Goal: Task Accomplishment & Management: Use online tool/utility

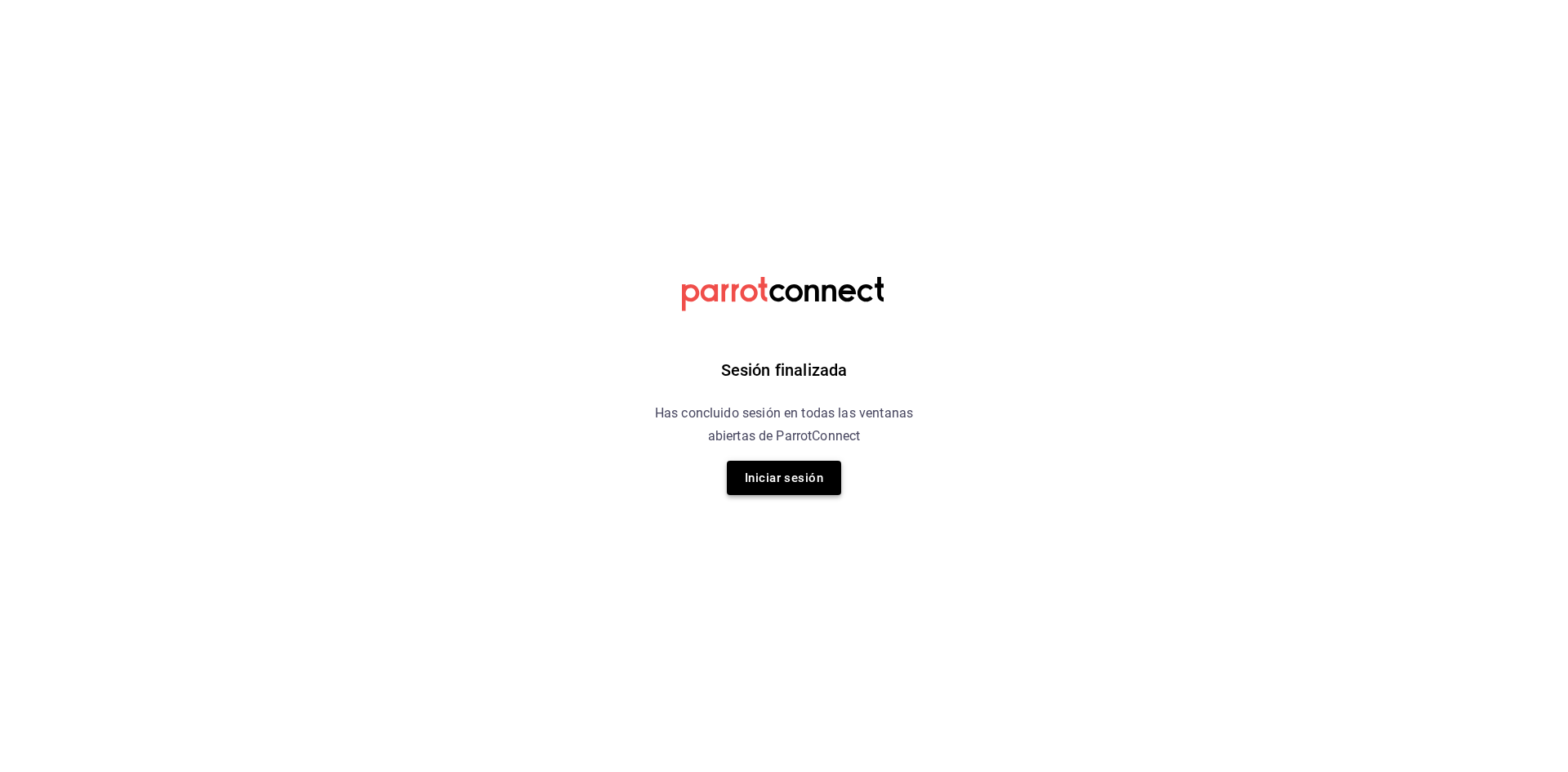
click at [773, 479] on button "Iniciar sesión" at bounding box center [784, 477] width 115 height 34
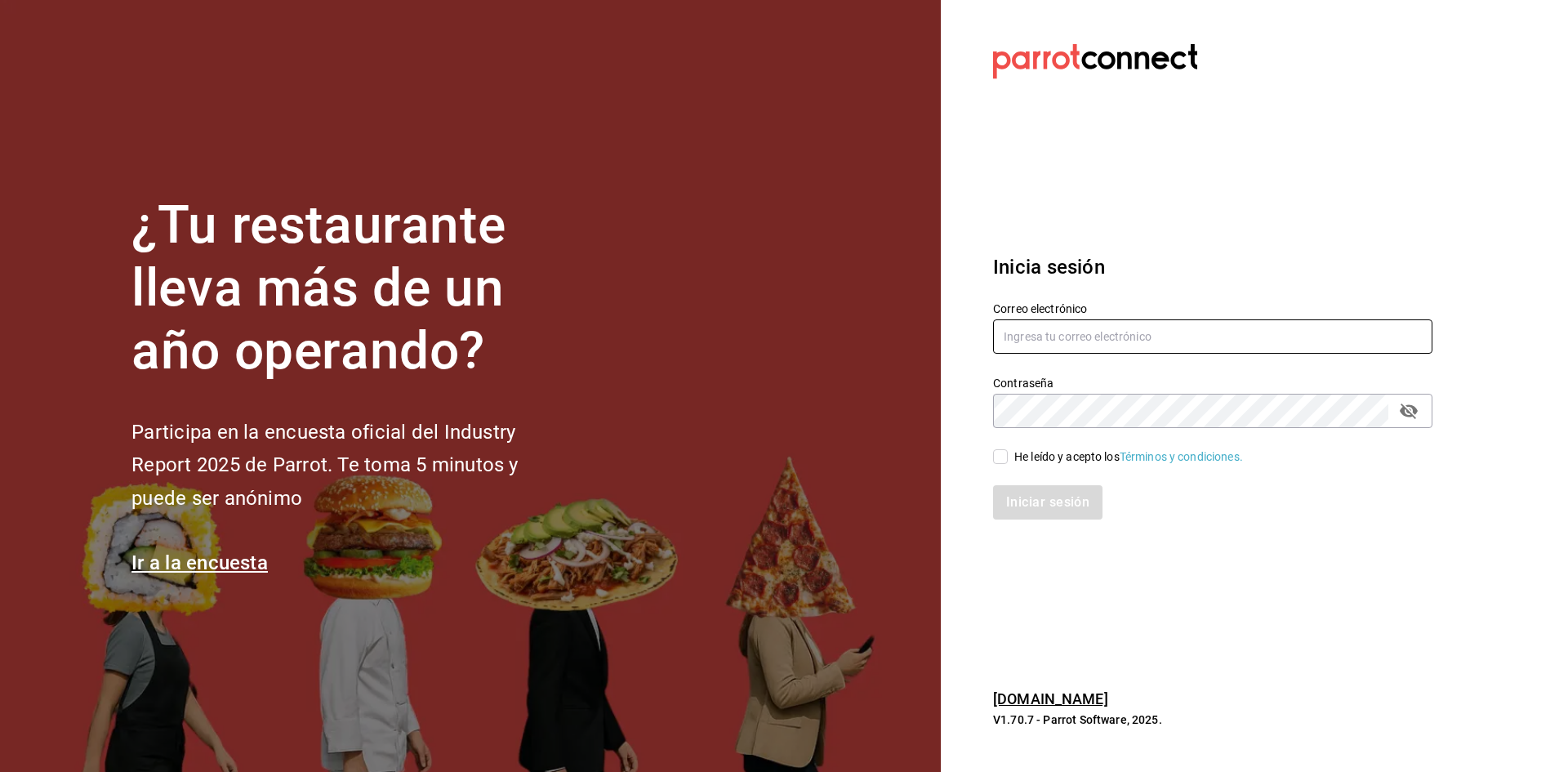
type input "[EMAIL_ADDRESS][DOMAIN_NAME]"
click at [999, 454] on input "He leído y acepto los Términos y condiciones." at bounding box center [1001, 457] width 15 height 15
checkbox input "true"
click at [1019, 491] on button "Iniciar sesión" at bounding box center [1049, 501] width 111 height 34
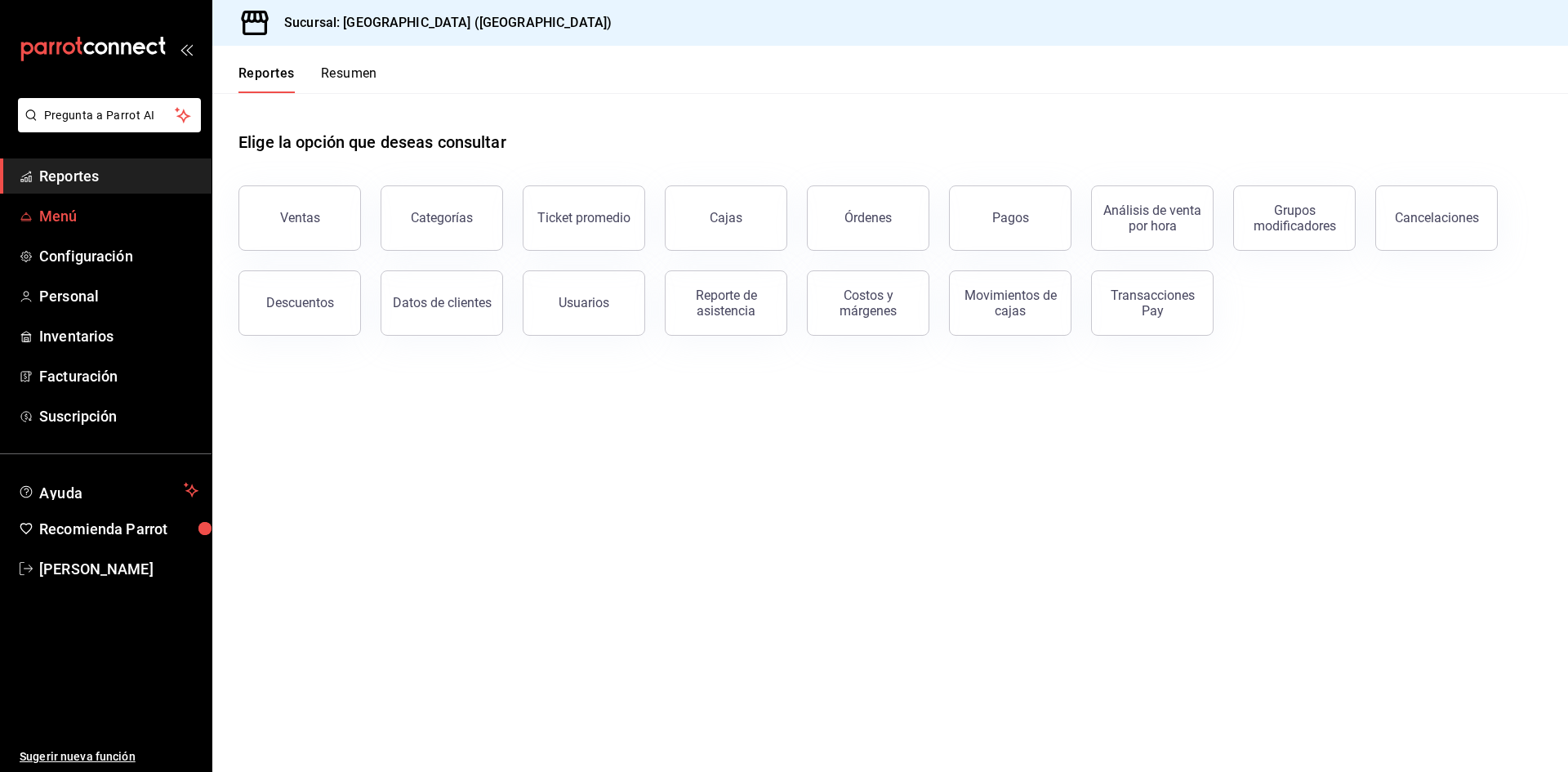
click at [95, 225] on span "Menú" at bounding box center [119, 216] width 159 height 22
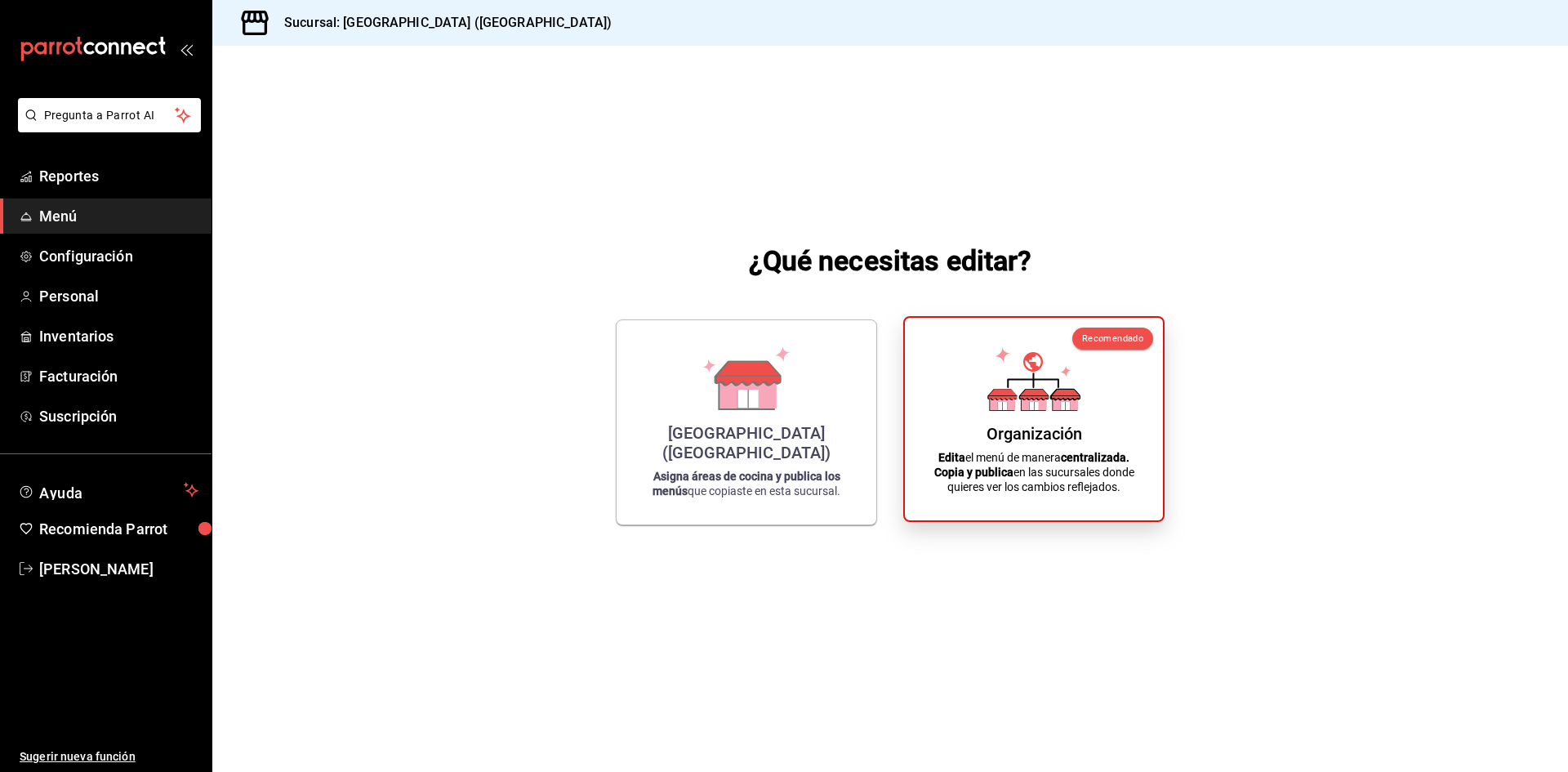
click at [1086, 463] on strong "centralizada." at bounding box center [1095, 457] width 69 height 13
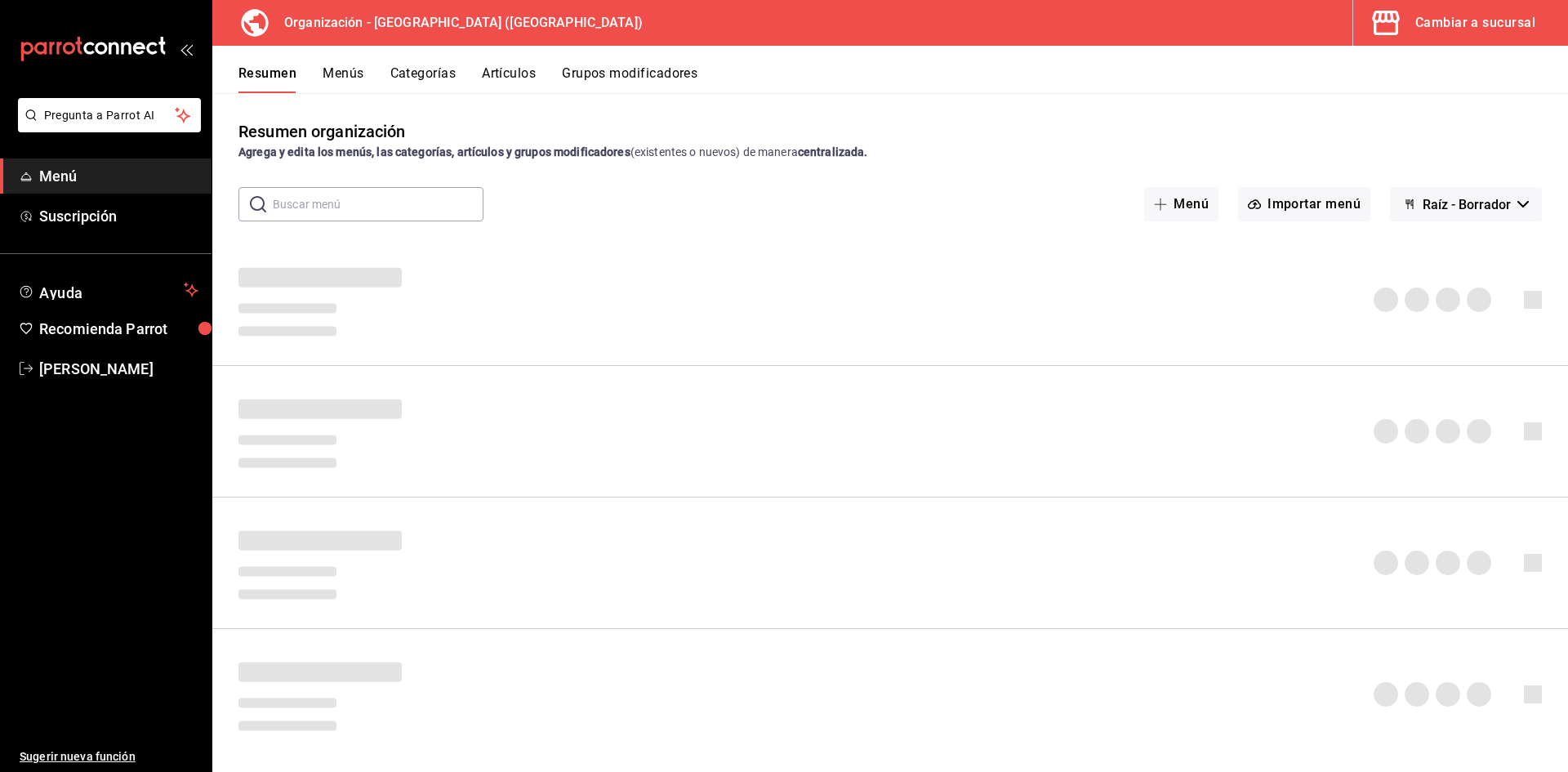
click at [502, 70] on button "Artículos" at bounding box center [509, 79] width 54 height 27
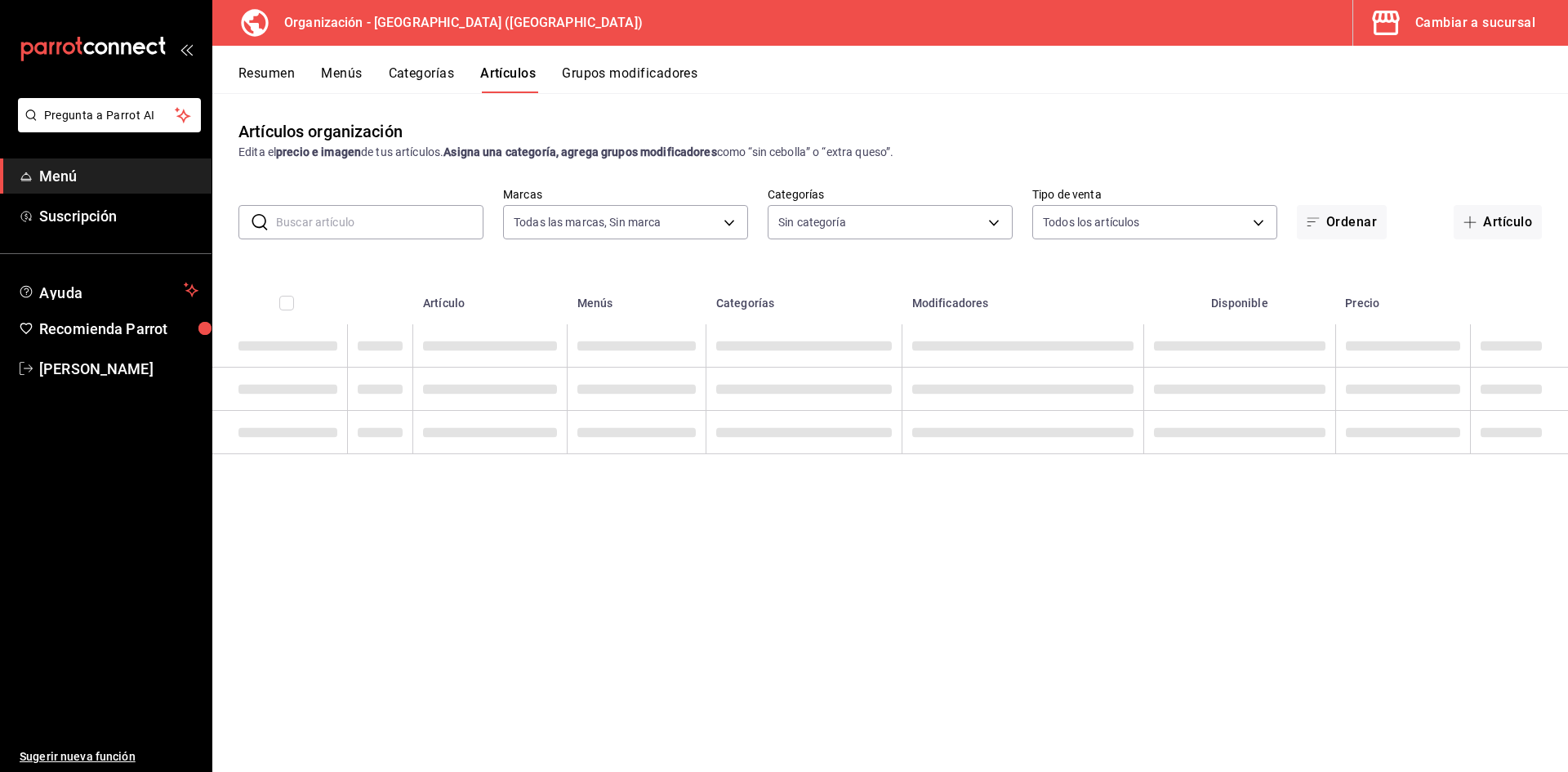
type input "fe492e78-c46b-4799-adcb-8373cd69b288"
type input "a050a052-3ee4-4749-bb18-17a1bf8fb347,389dbda2-ccd0-448d-8e7f-dac5c986ad63,7be13…"
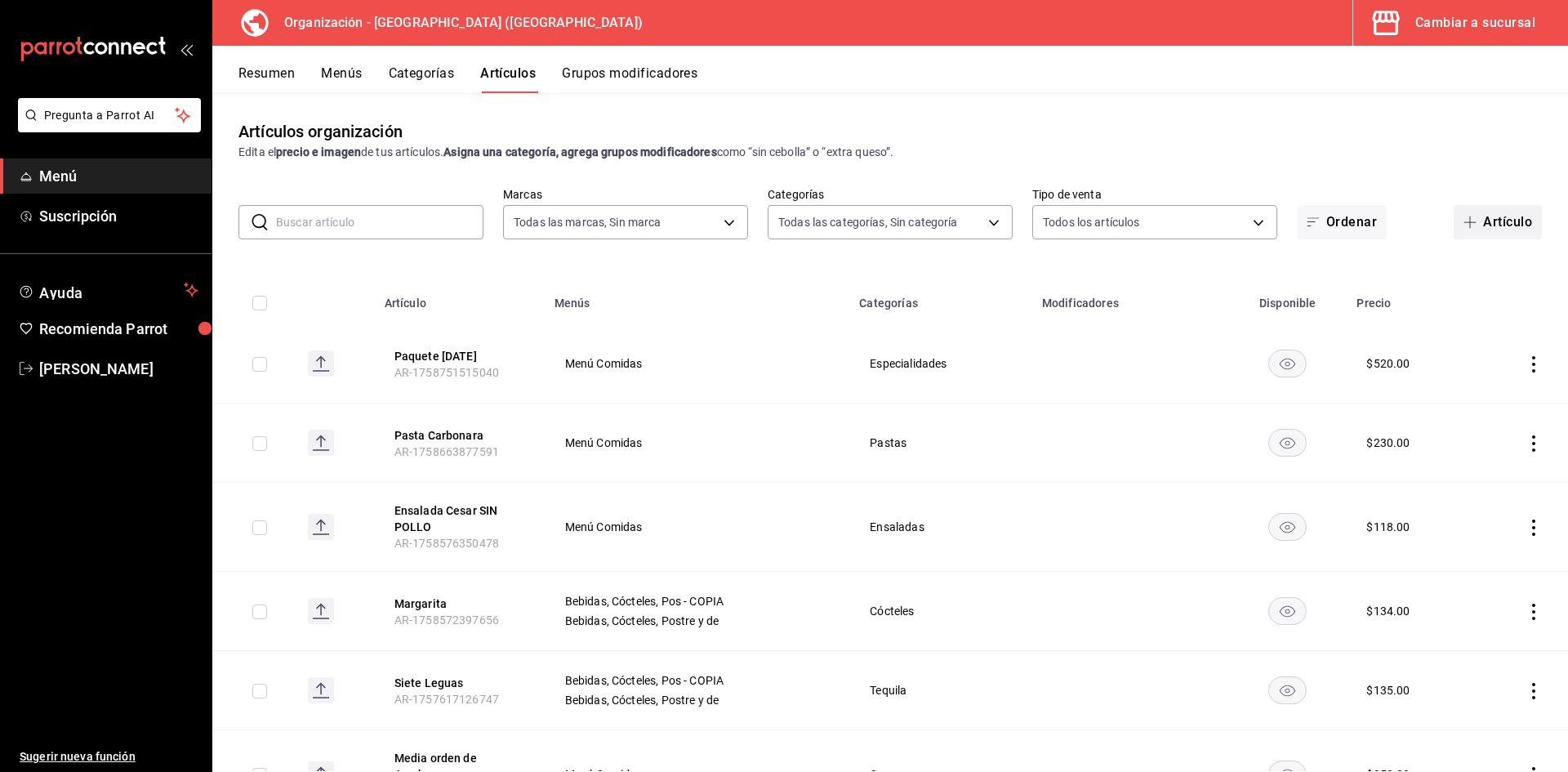
click at [1463, 219] on icon "button" at bounding box center [1470, 222] width 13 height 13
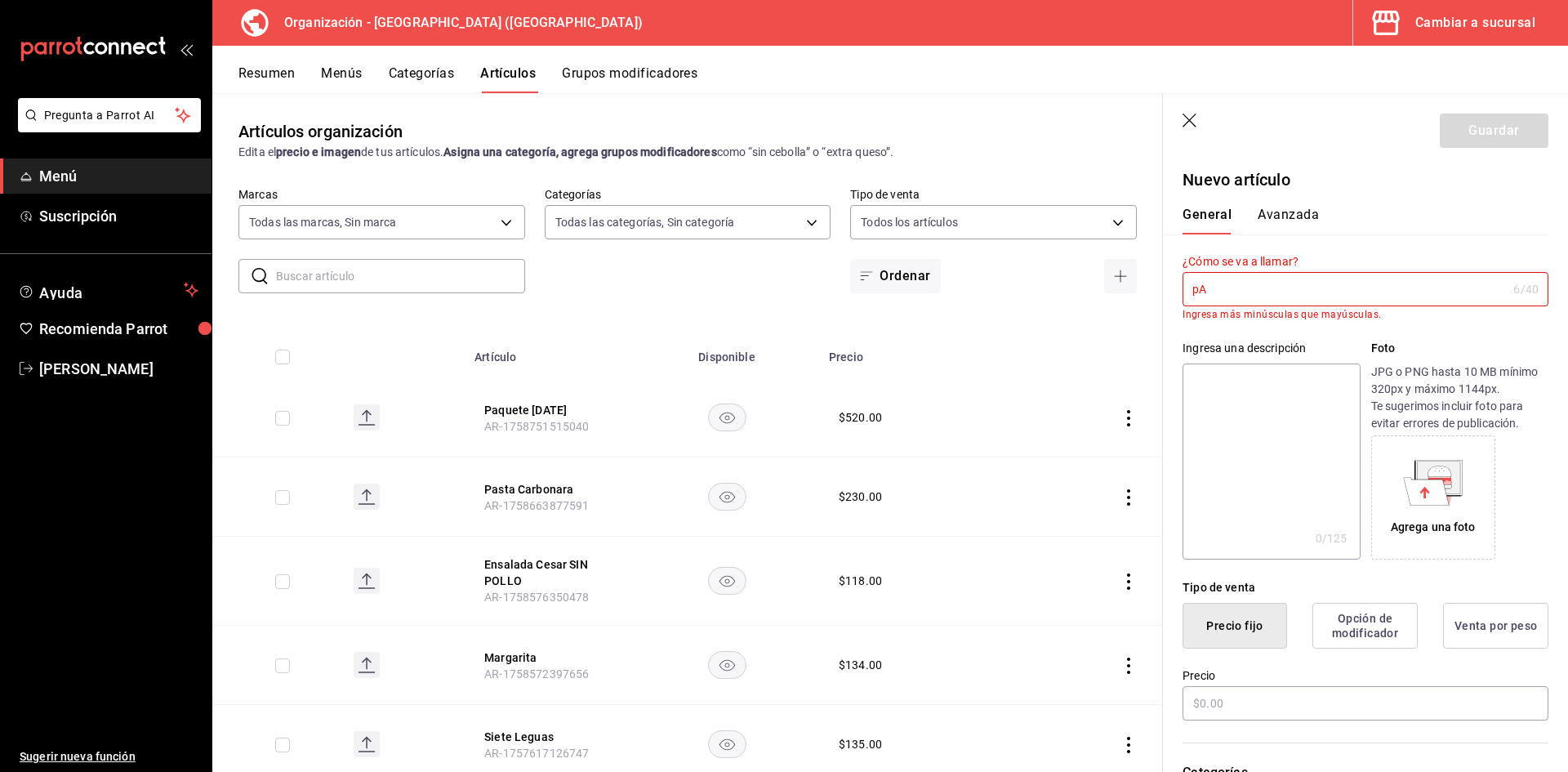
type input "p"
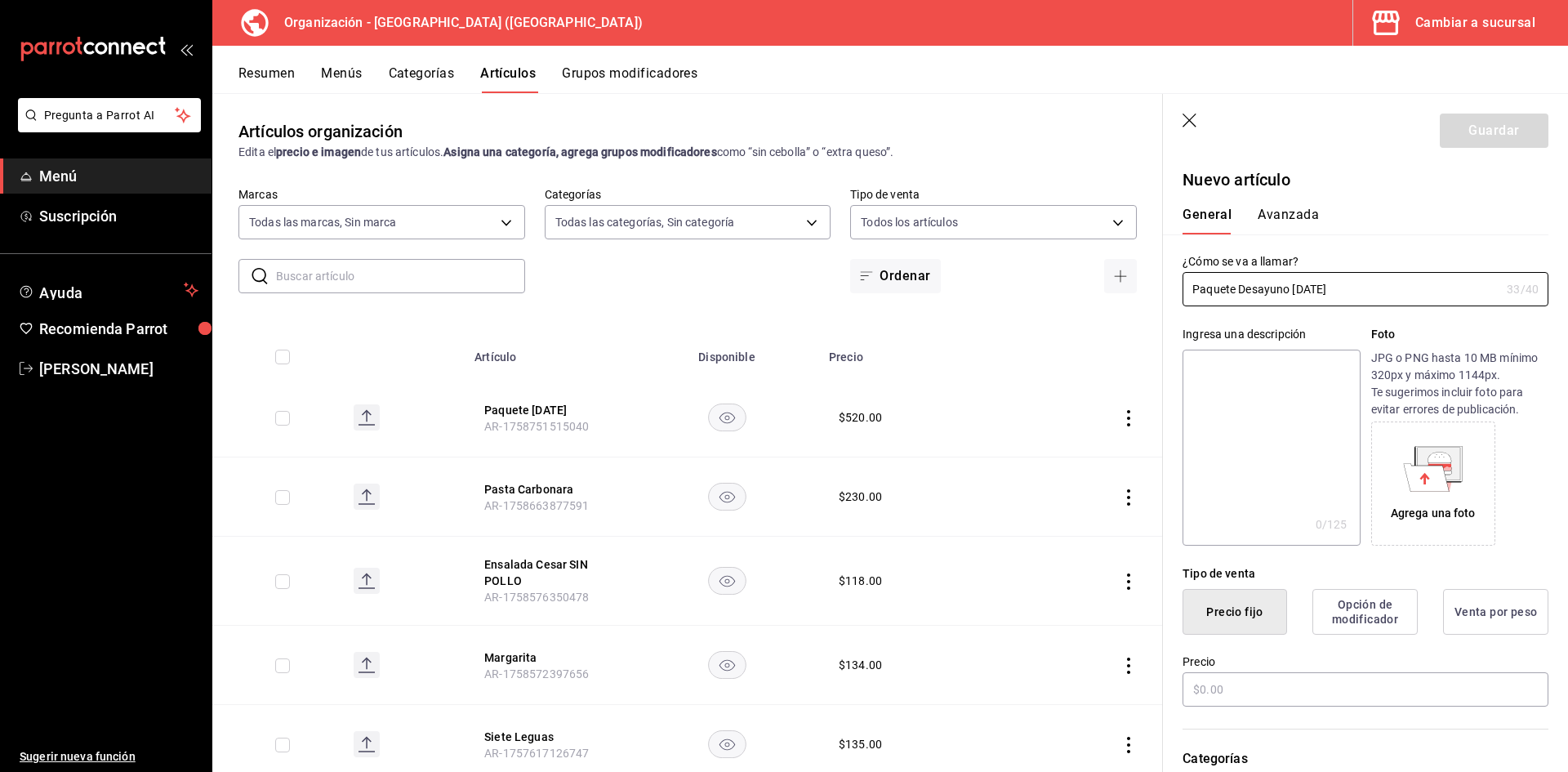
scroll to position [272, 0]
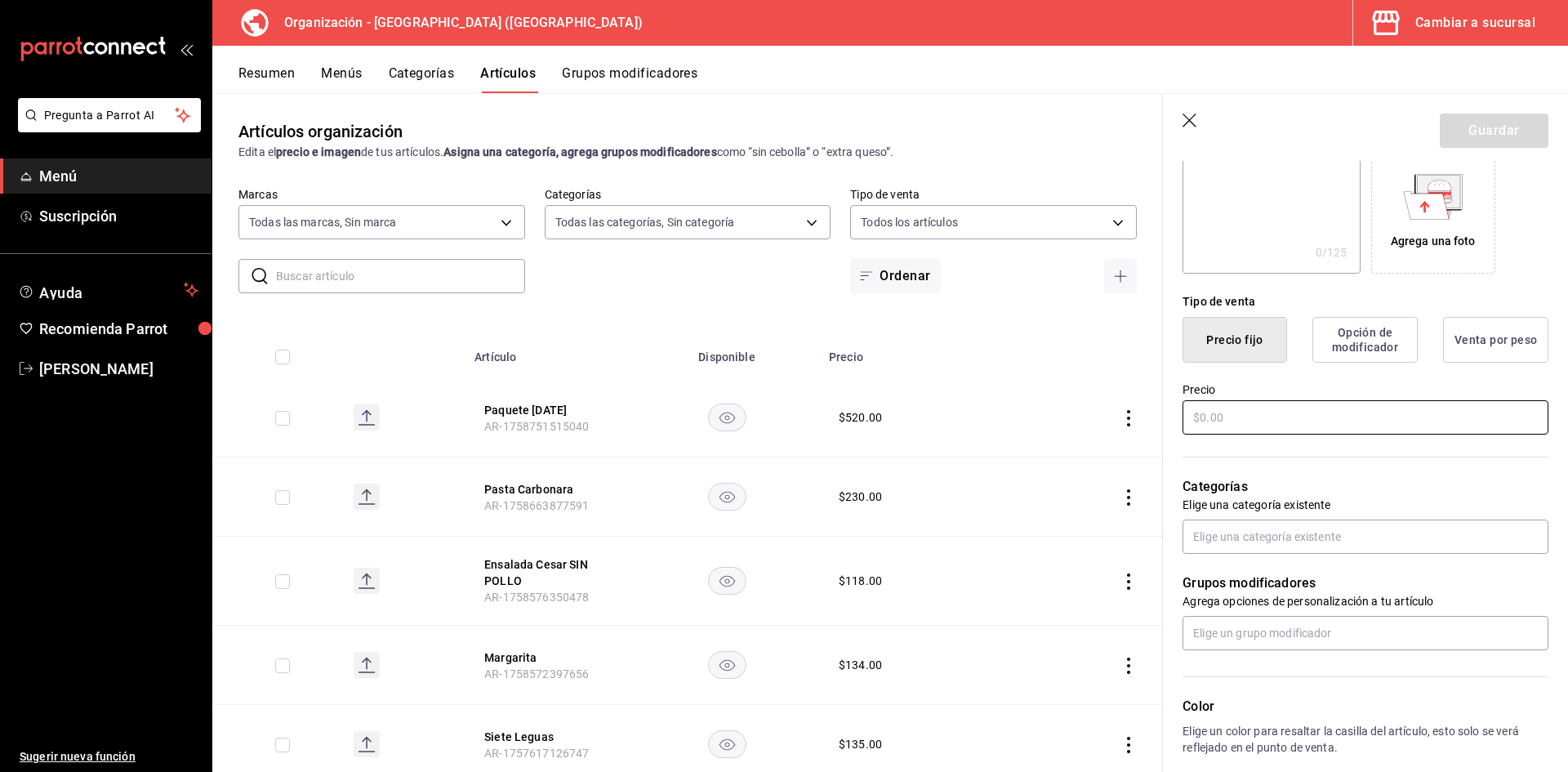
type input "Paquete Desayuno 26 de Septiembre"
click at [1237, 420] on input "text" at bounding box center [1365, 417] width 366 height 34
type input "$200.00"
click at [1241, 538] on input "text" at bounding box center [1365, 536] width 366 height 34
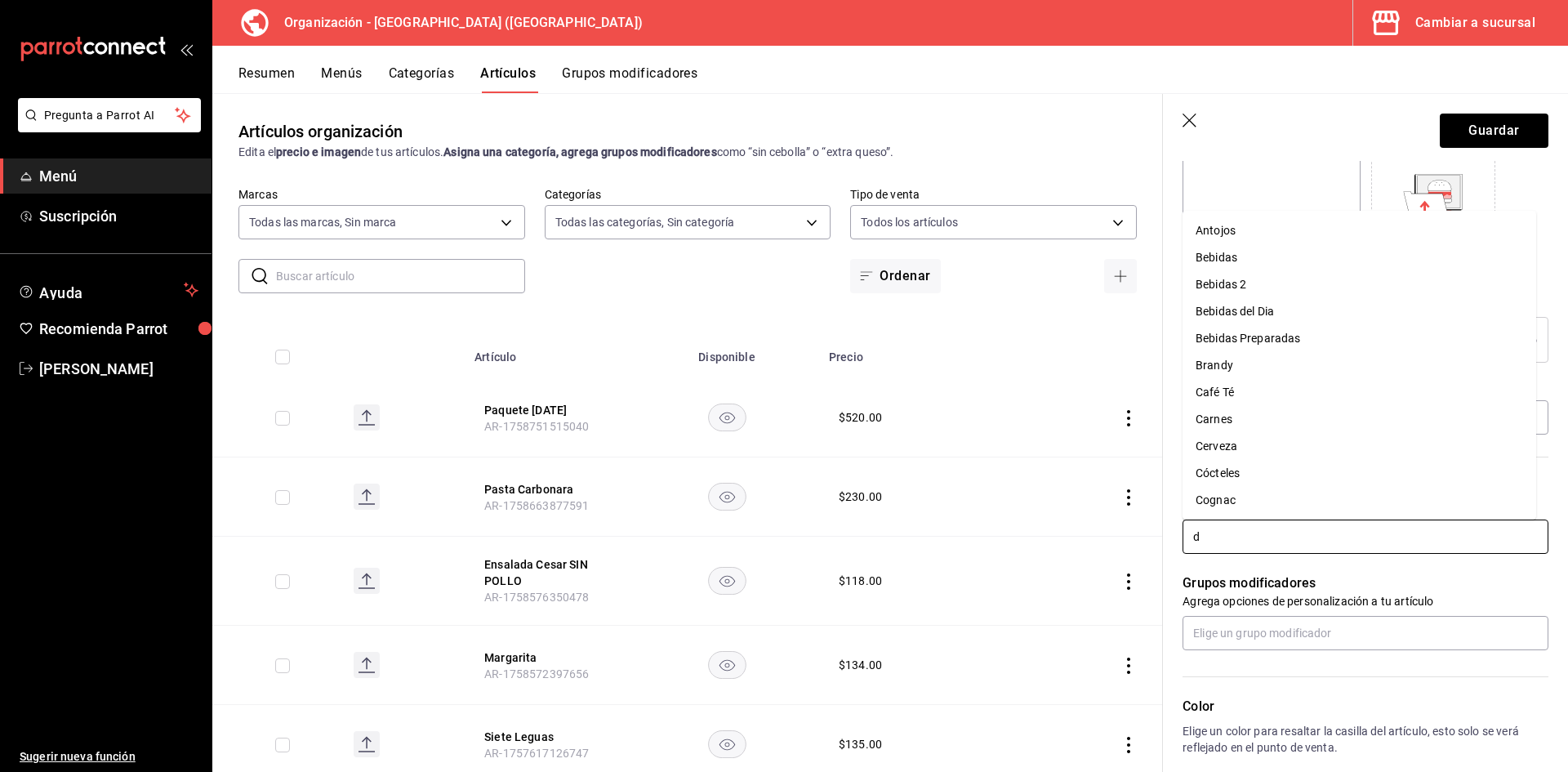
type input "de"
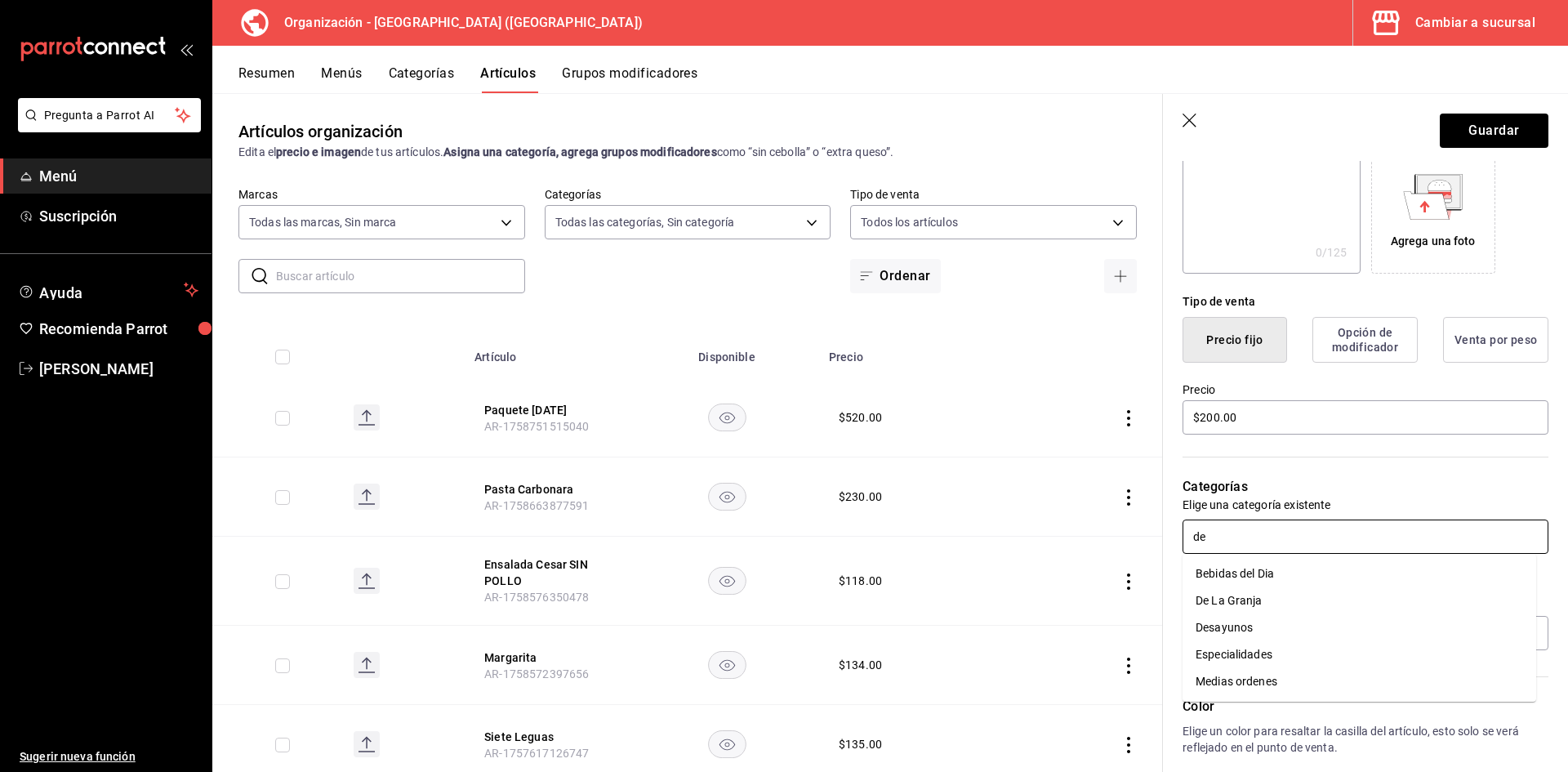
click at [1241, 626] on li "Desayunos" at bounding box center [1360, 628] width 354 height 27
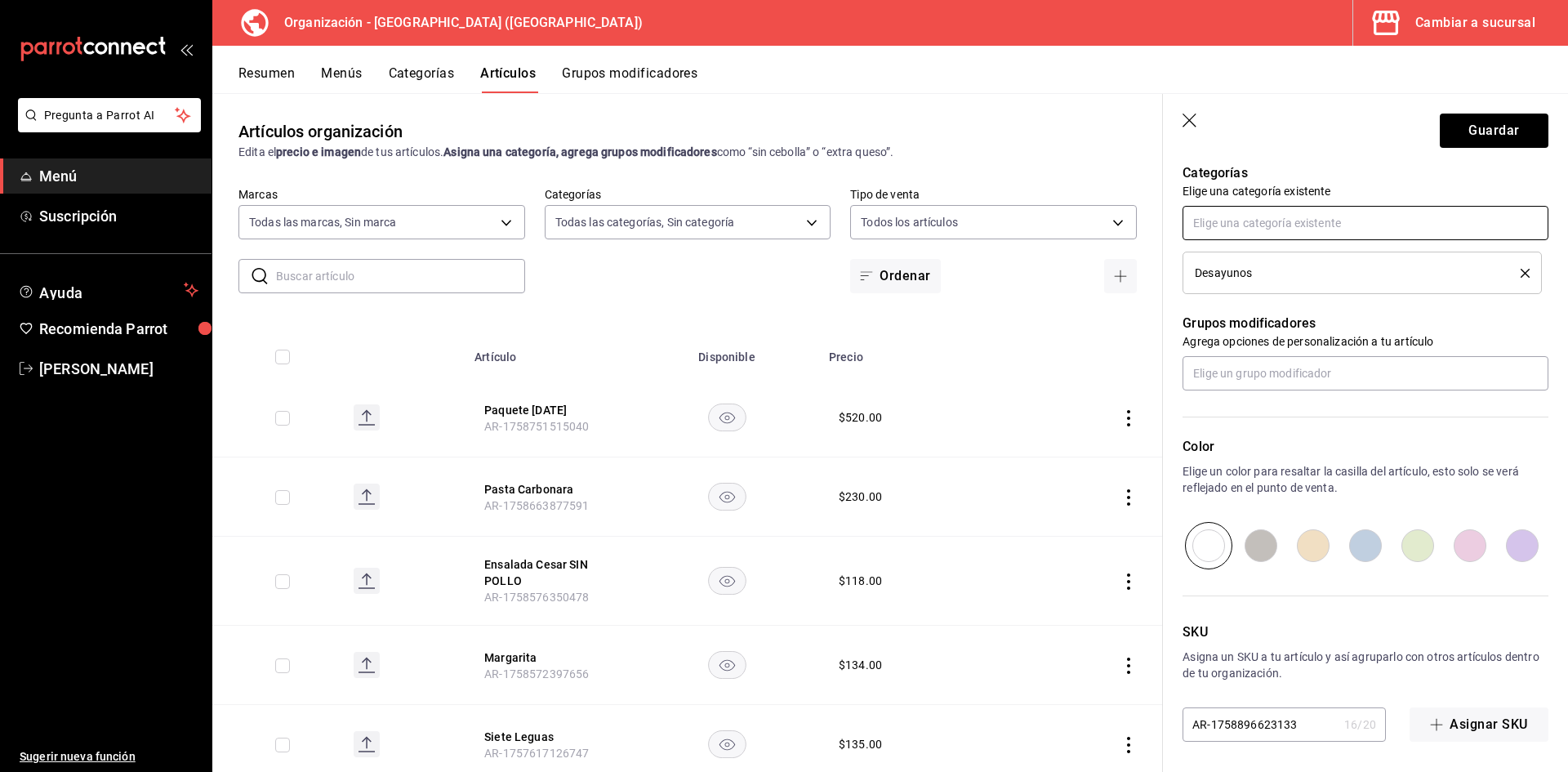
scroll to position [588, 0]
click at [1298, 537] on input "radio" at bounding box center [1313, 543] width 52 height 47
radio input "true"
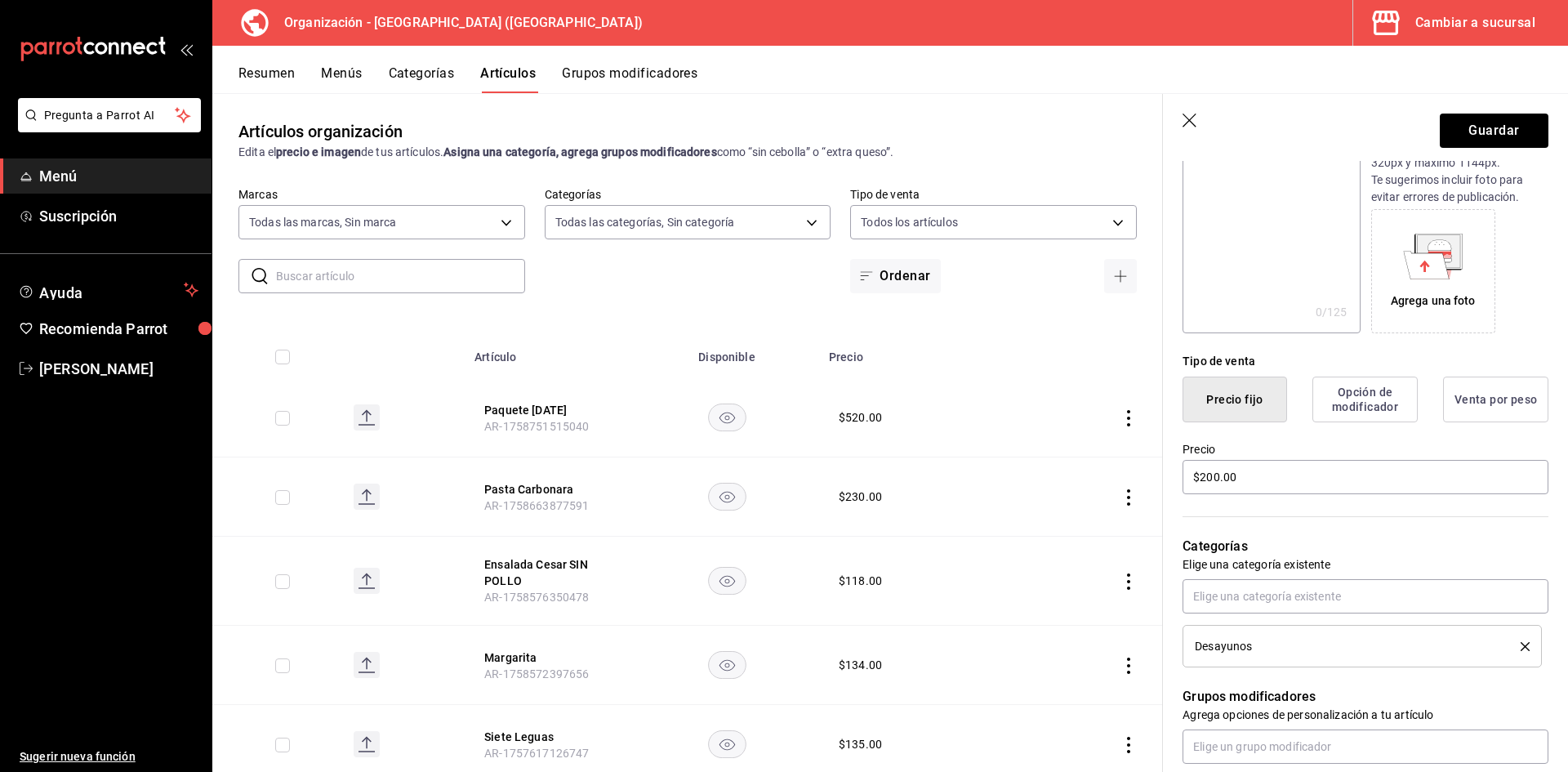
scroll to position [0, 0]
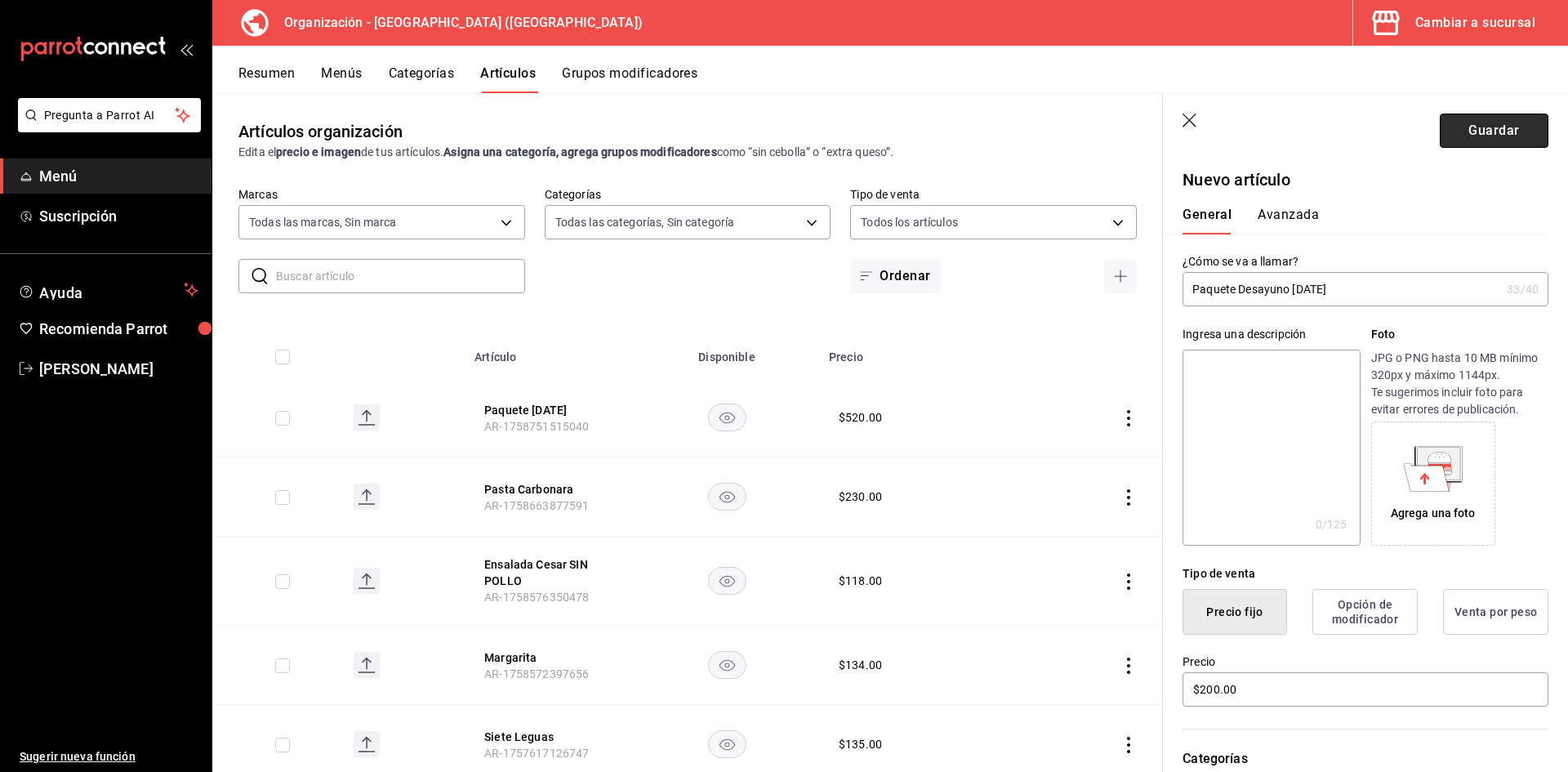
click at [1463, 134] on button "Guardar" at bounding box center [1494, 130] width 109 height 34
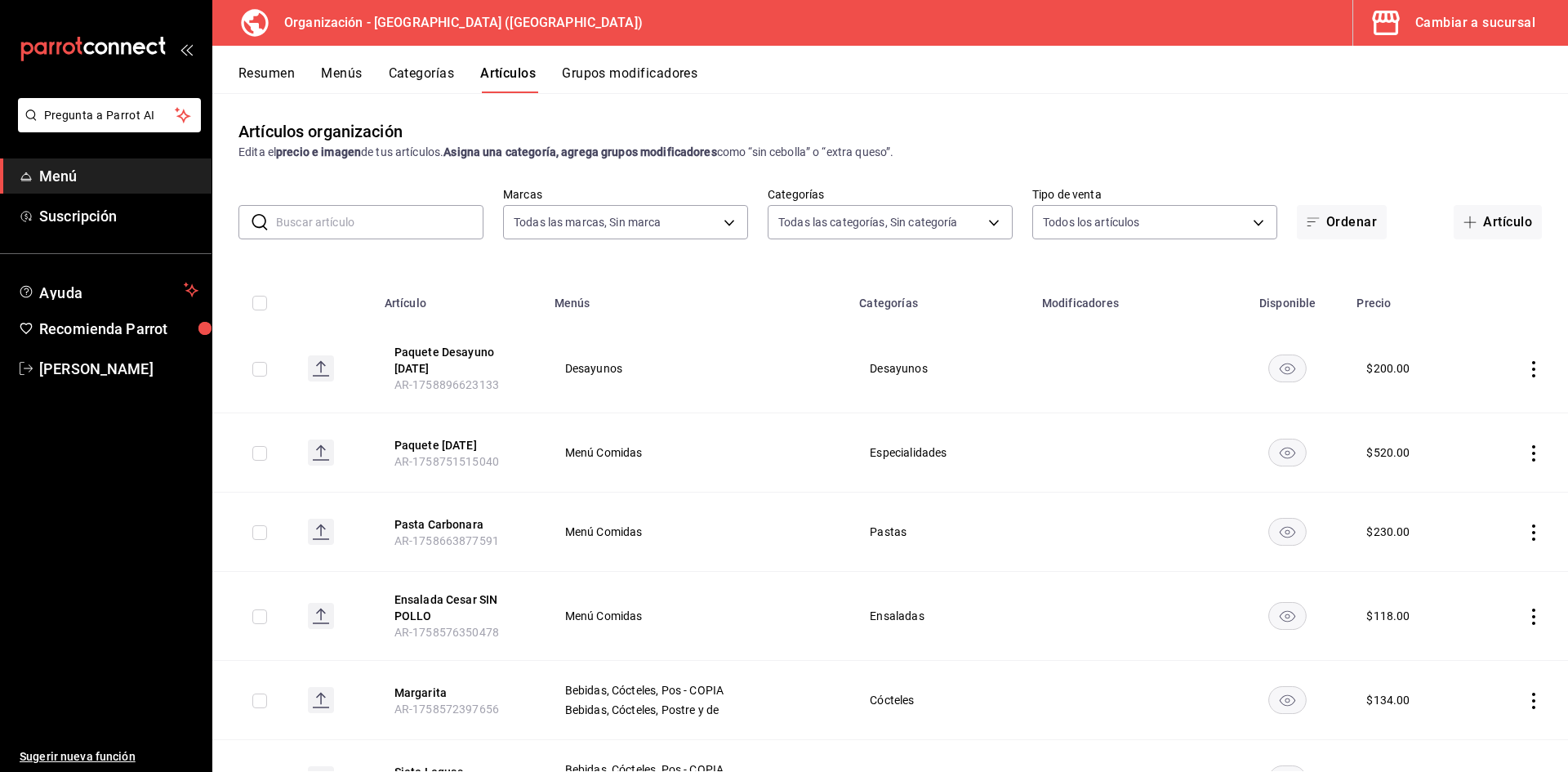
click at [359, 74] on button "Menús" at bounding box center [341, 79] width 41 height 27
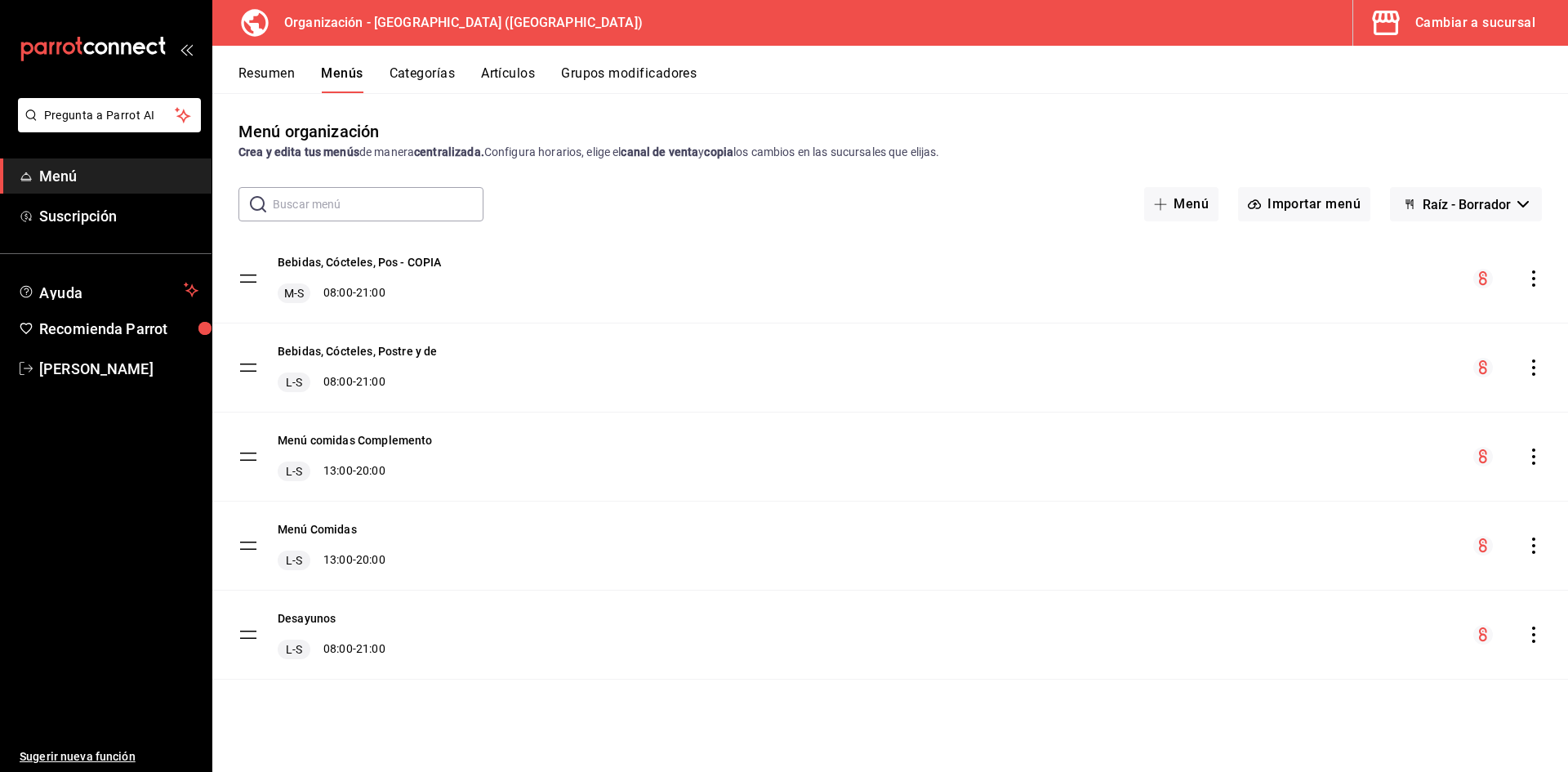
click at [1531, 638] on icon "actions" at bounding box center [1534, 635] width 17 height 17
click at [1374, 633] on span "Copiar en otra sucursal" at bounding box center [1404, 628] width 199 height 17
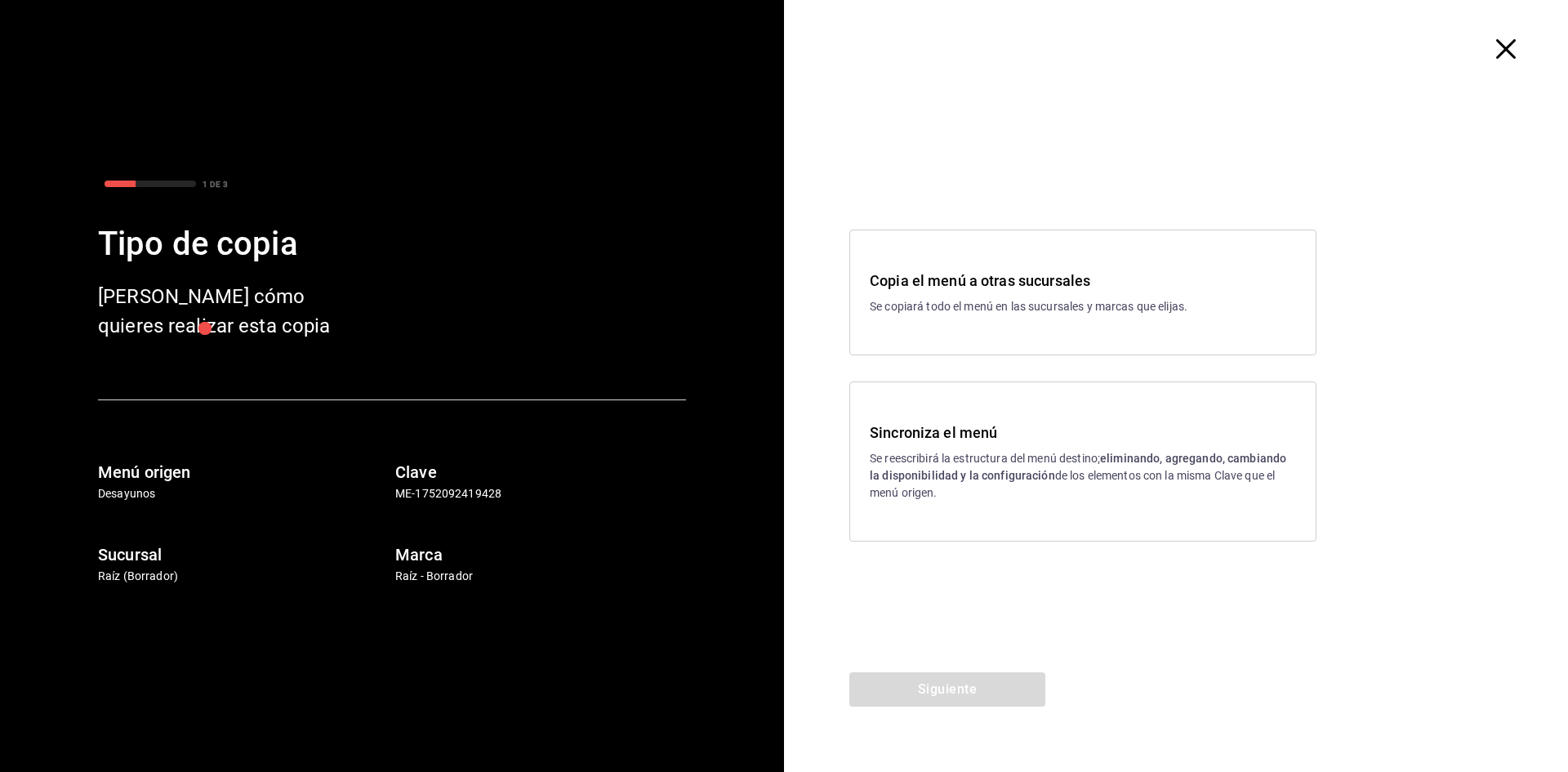
click at [939, 465] on p "Se reescribirá la estructura del menú destino; eliminando, agregando, cambiando…" at bounding box center [1083, 476] width 427 height 51
click at [926, 689] on button "Siguiente" at bounding box center [947, 689] width 196 height 34
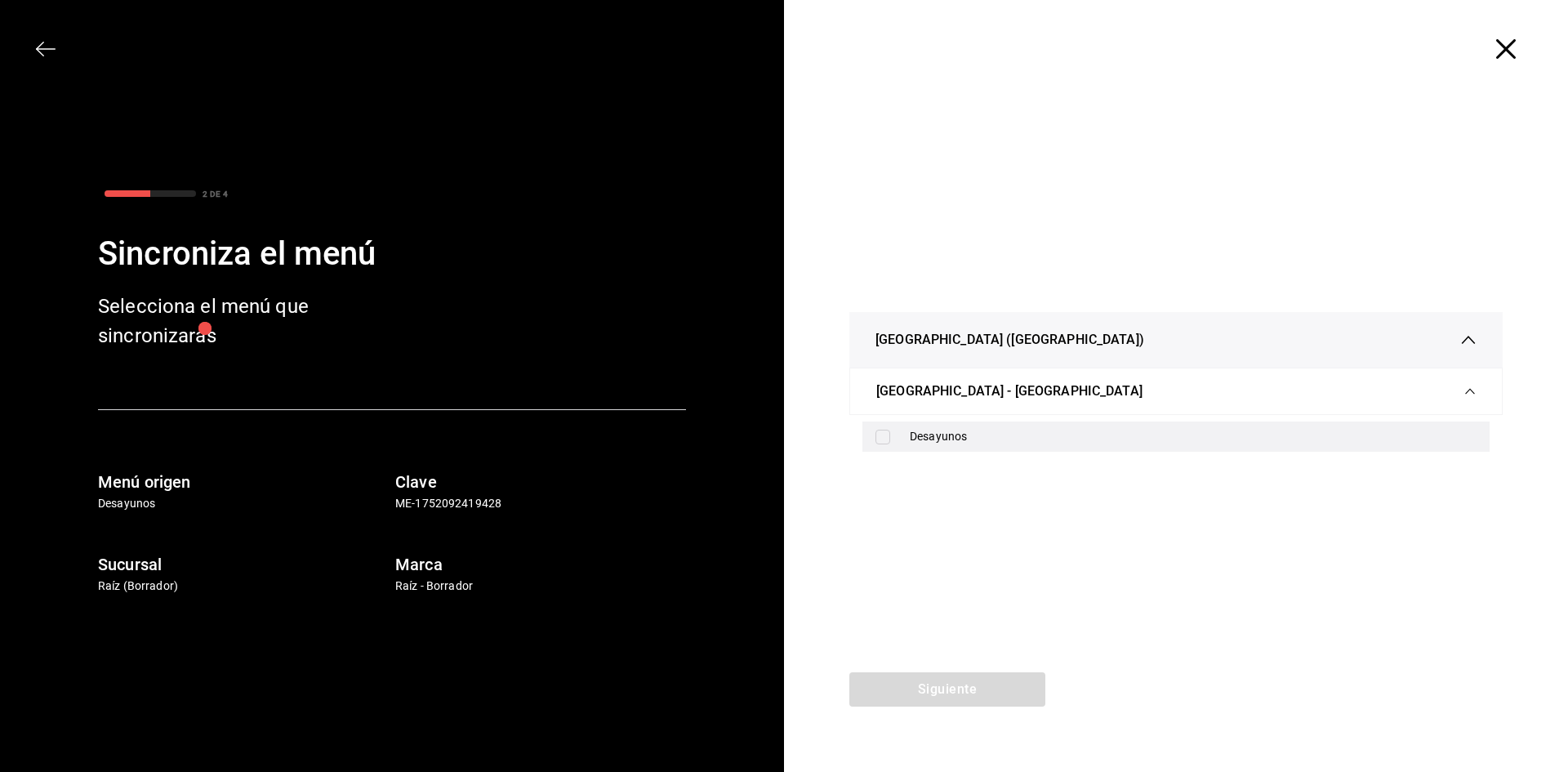
click at [950, 446] on div "Desayunos" at bounding box center [1176, 437] width 628 height 30
checkbox input "true"
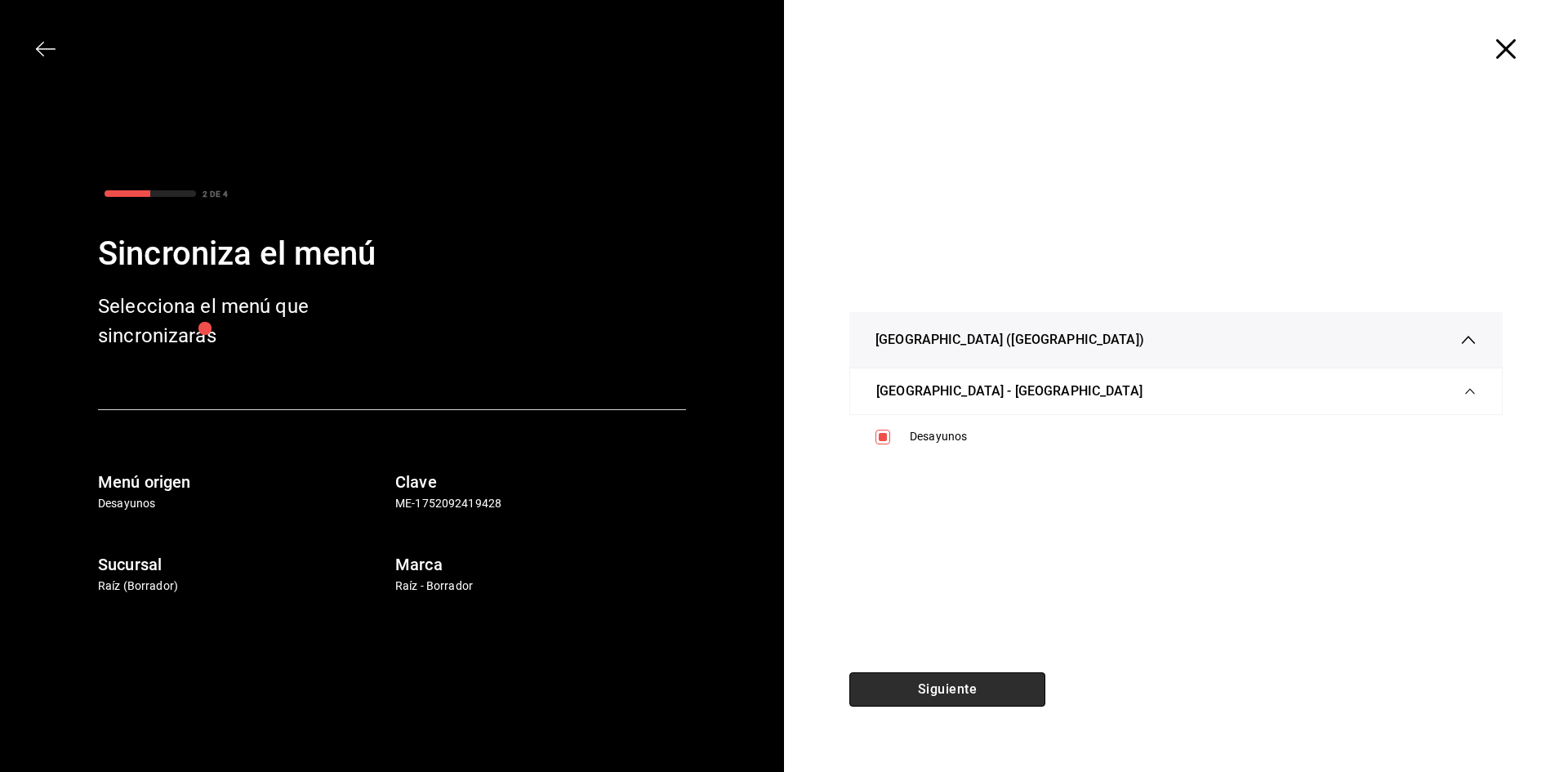
click at [978, 688] on button "Siguiente" at bounding box center [947, 689] width 196 height 34
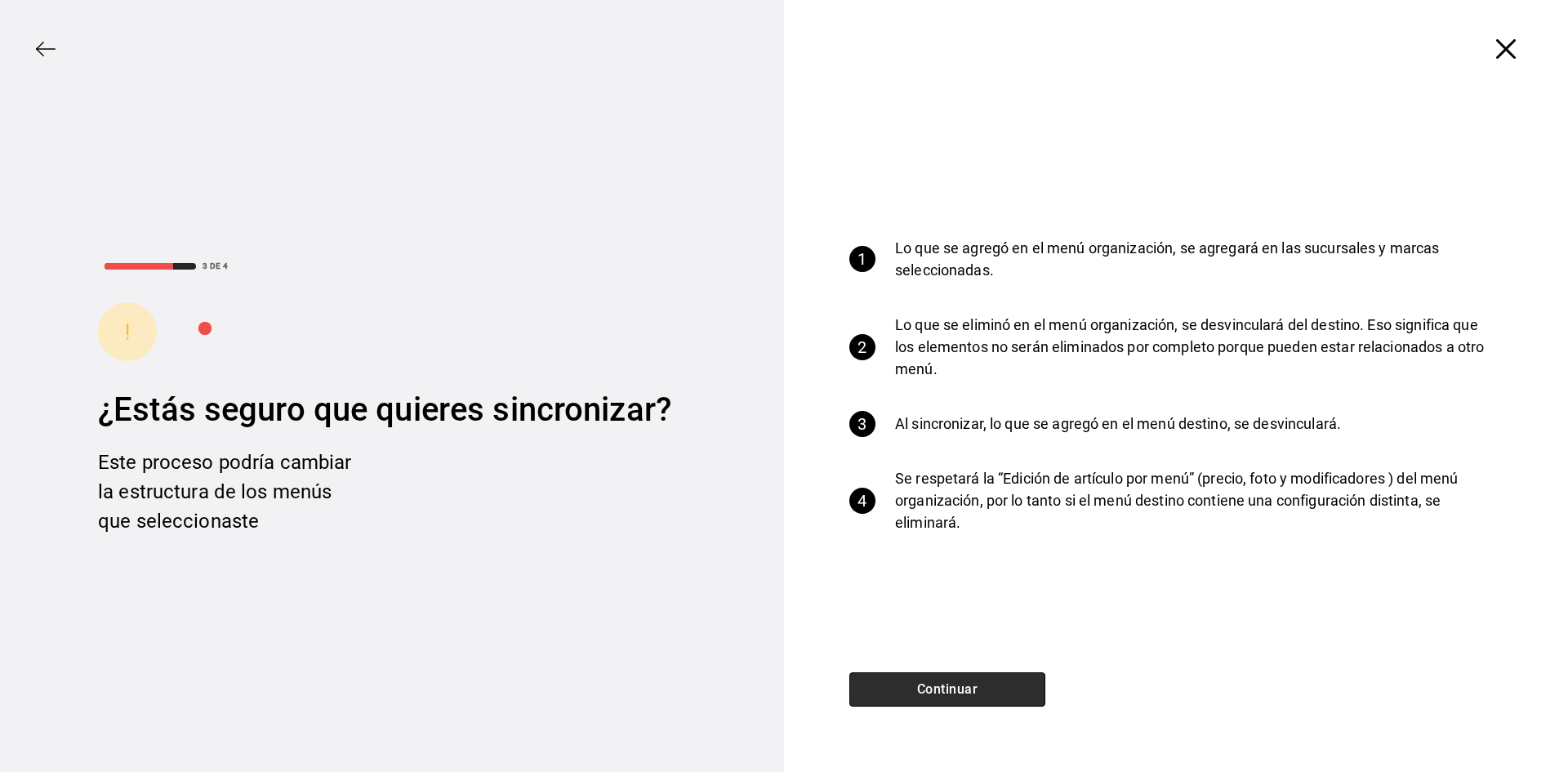
click at [978, 688] on button "Continuar" at bounding box center [947, 689] width 196 height 34
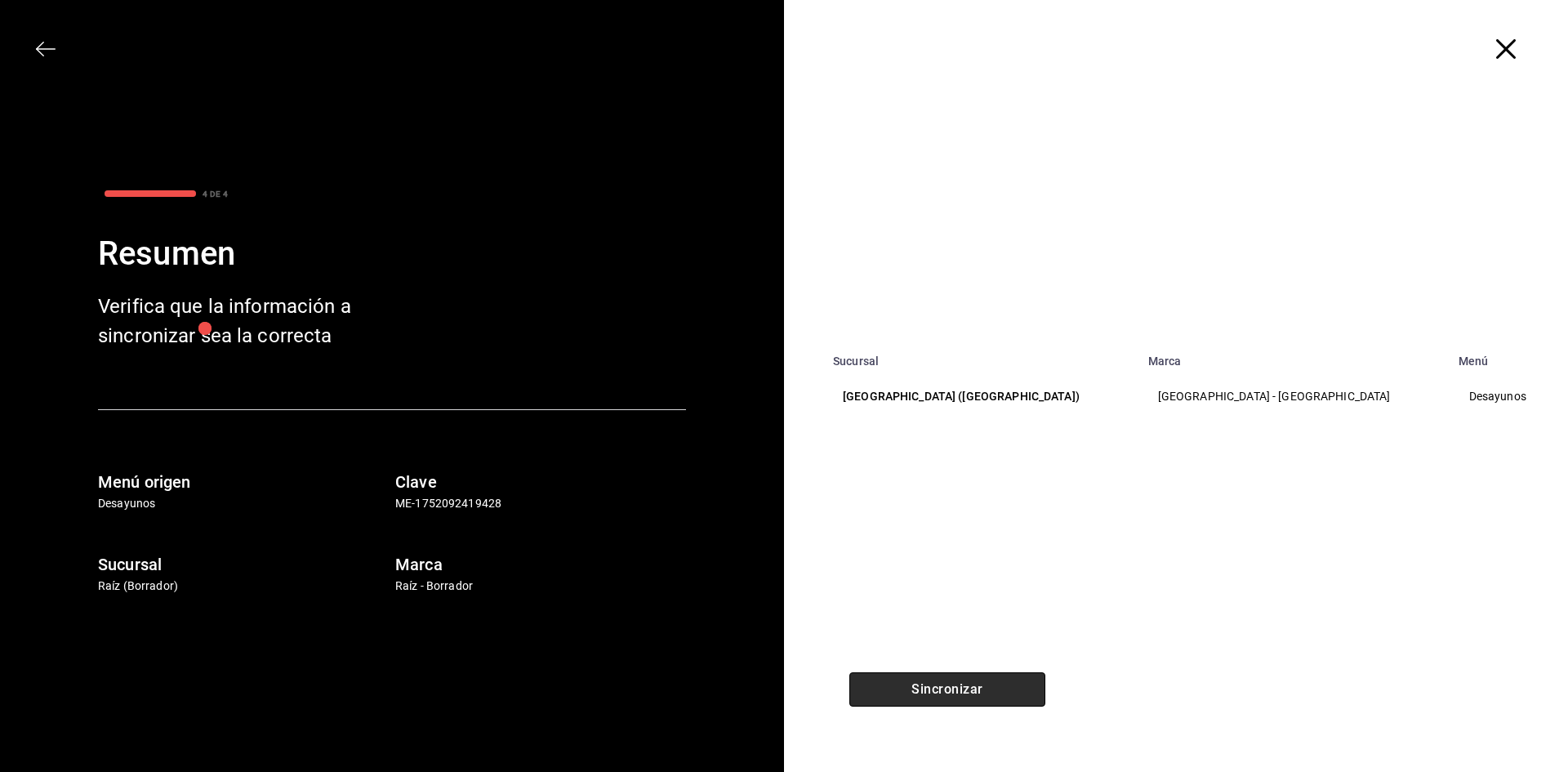
click at [978, 688] on button "Sincronizar" at bounding box center [947, 689] width 196 height 34
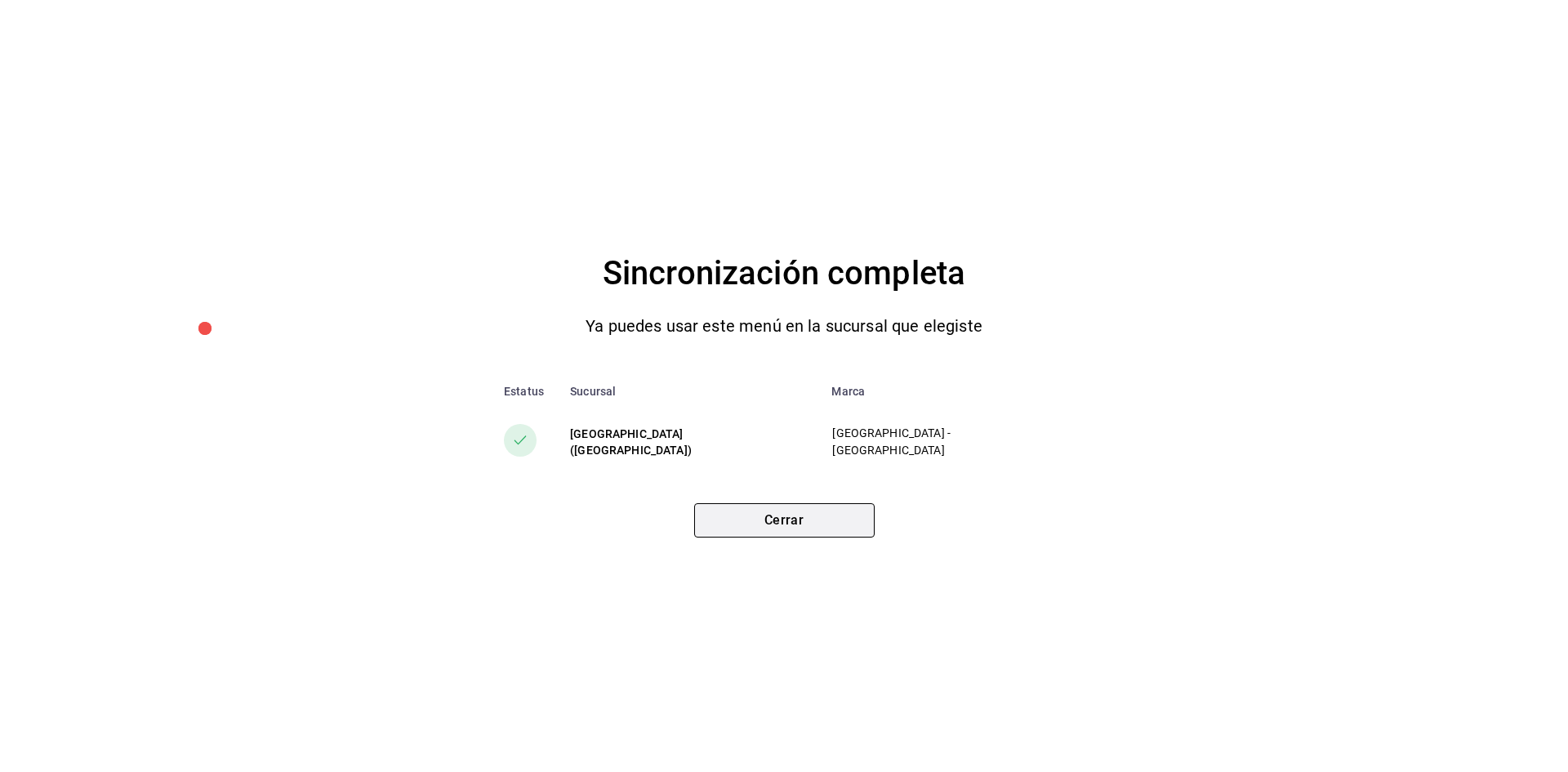
click at [765, 533] on button "Cerrar" at bounding box center [784, 520] width 180 height 34
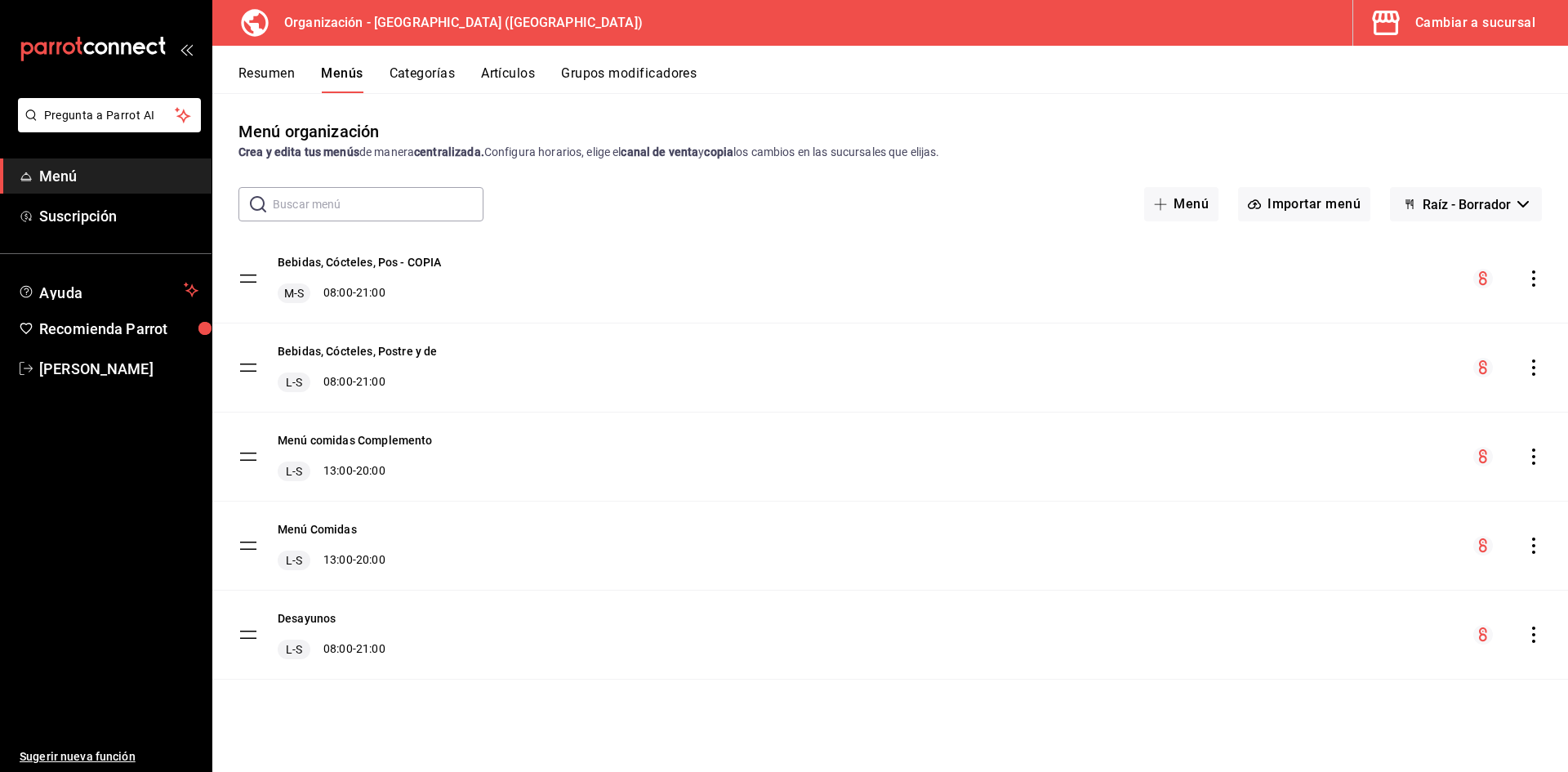
click at [252, 640] on tbody "Bebidas, Cócteles, Pos - COPIA M-S 08:00 - 21:00 Bebidas, Cócteles, Postre y de…" at bounding box center [890, 457] width 1356 height 445
click at [252, 633] on tbody "Bebidas, Cócteles, Pos - COPIA M-S 08:00 - 21:00 Bebidas, Cócteles, Postre y de…" at bounding box center [890, 457] width 1356 height 445
click at [252, 636] on tbody "Bebidas, Cócteles, Pos - COPIA M-S 08:00 - 21:00 Bebidas, Cócteles, Postre y de…" at bounding box center [890, 457] width 1356 height 445
click at [313, 615] on button "Desayunos" at bounding box center [307, 618] width 58 height 17
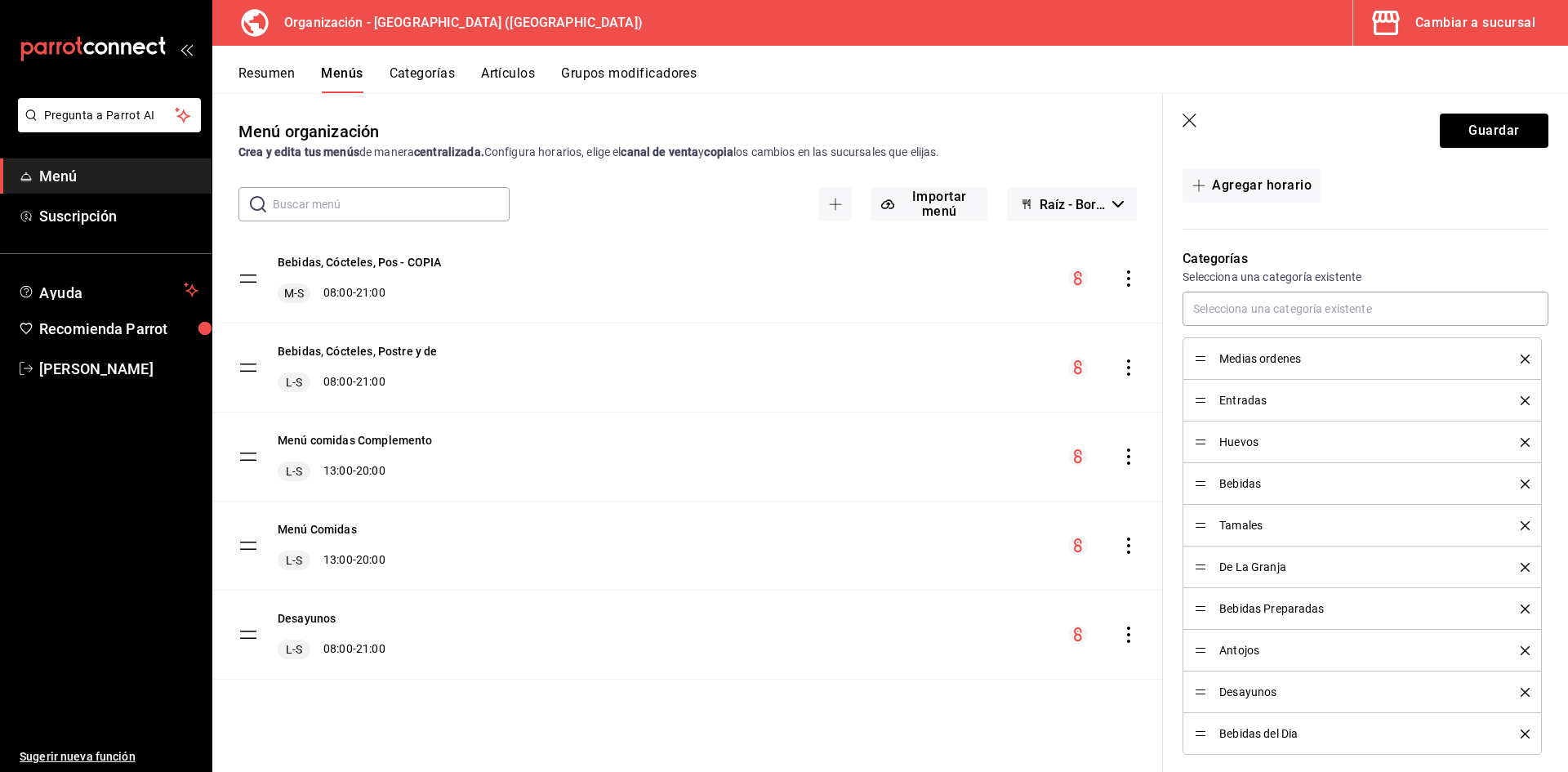
scroll to position [408, 0]
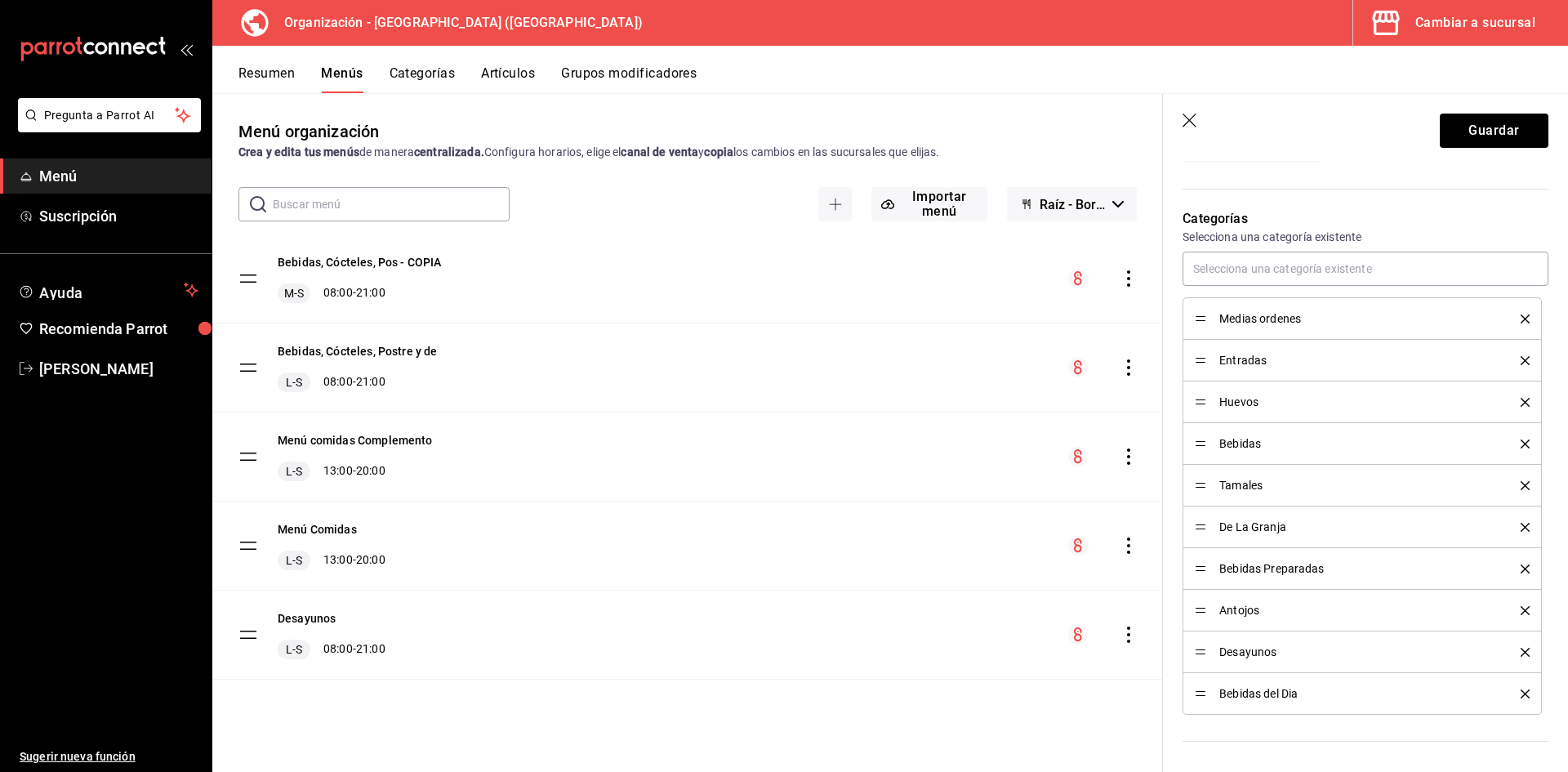
click at [511, 73] on button "Artículos" at bounding box center [508, 79] width 54 height 27
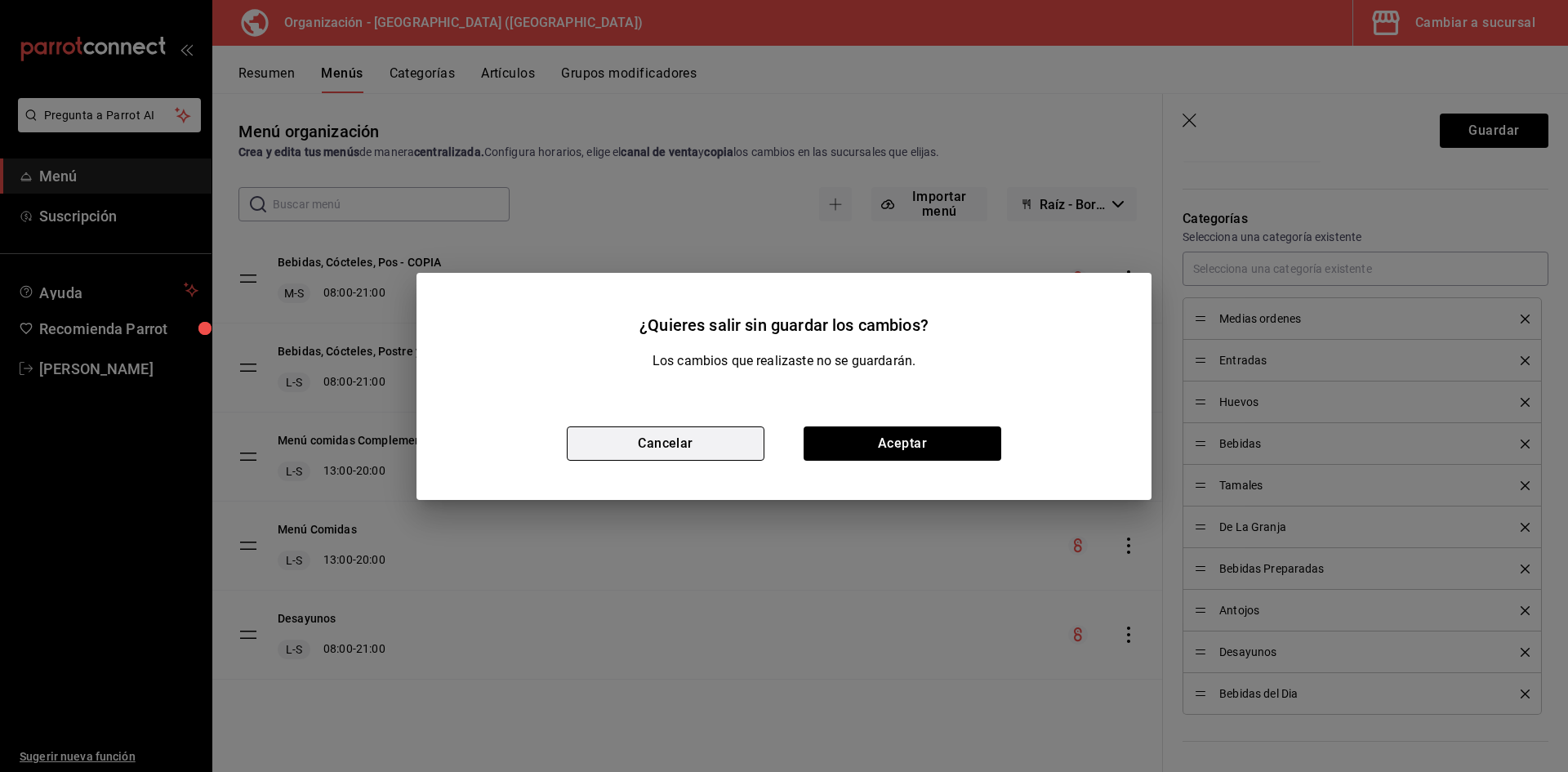
click at [651, 437] on button "Cancelar" at bounding box center [666, 443] width 198 height 34
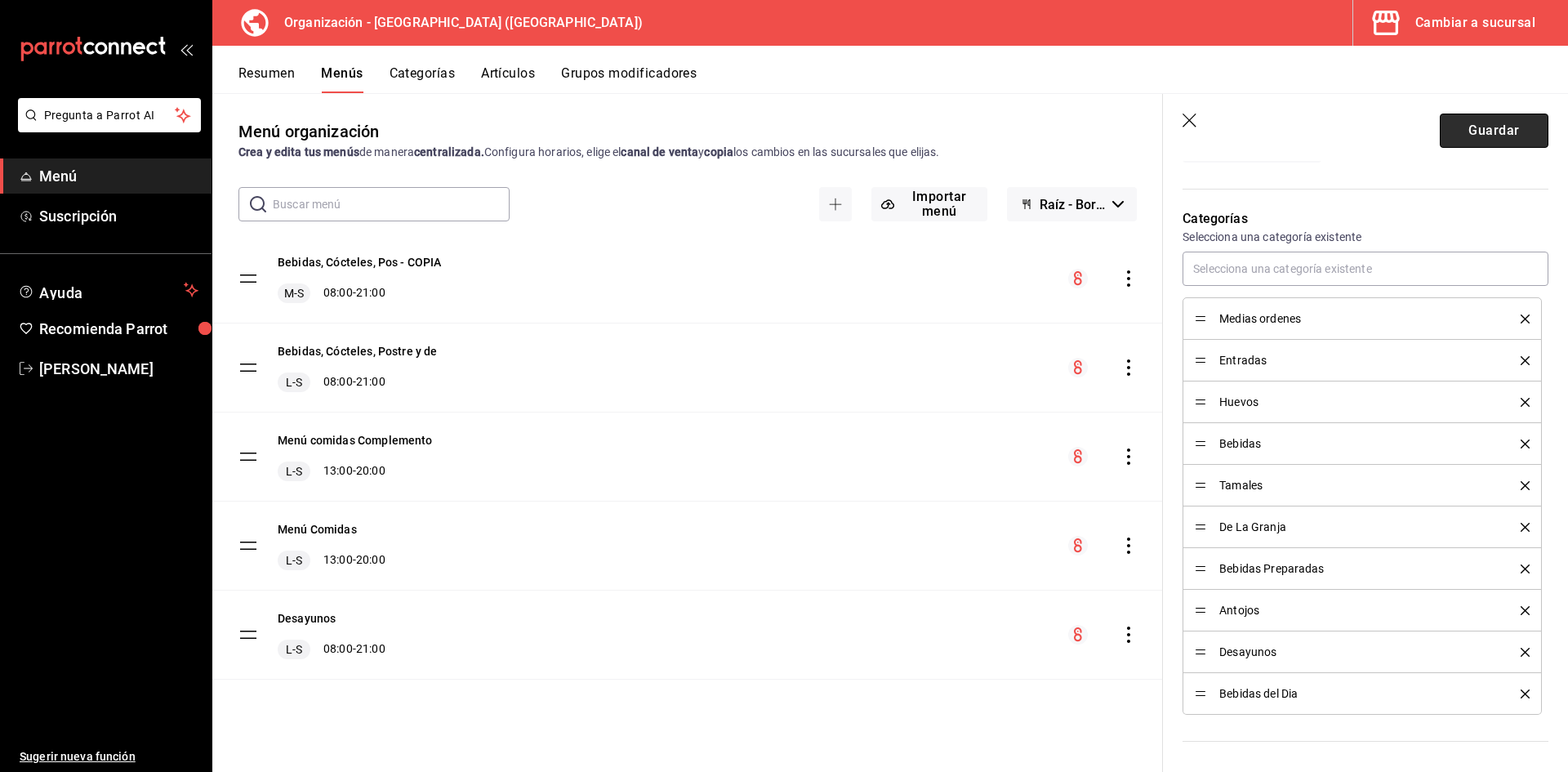
click at [1486, 124] on button "Guardar" at bounding box center [1494, 130] width 109 height 34
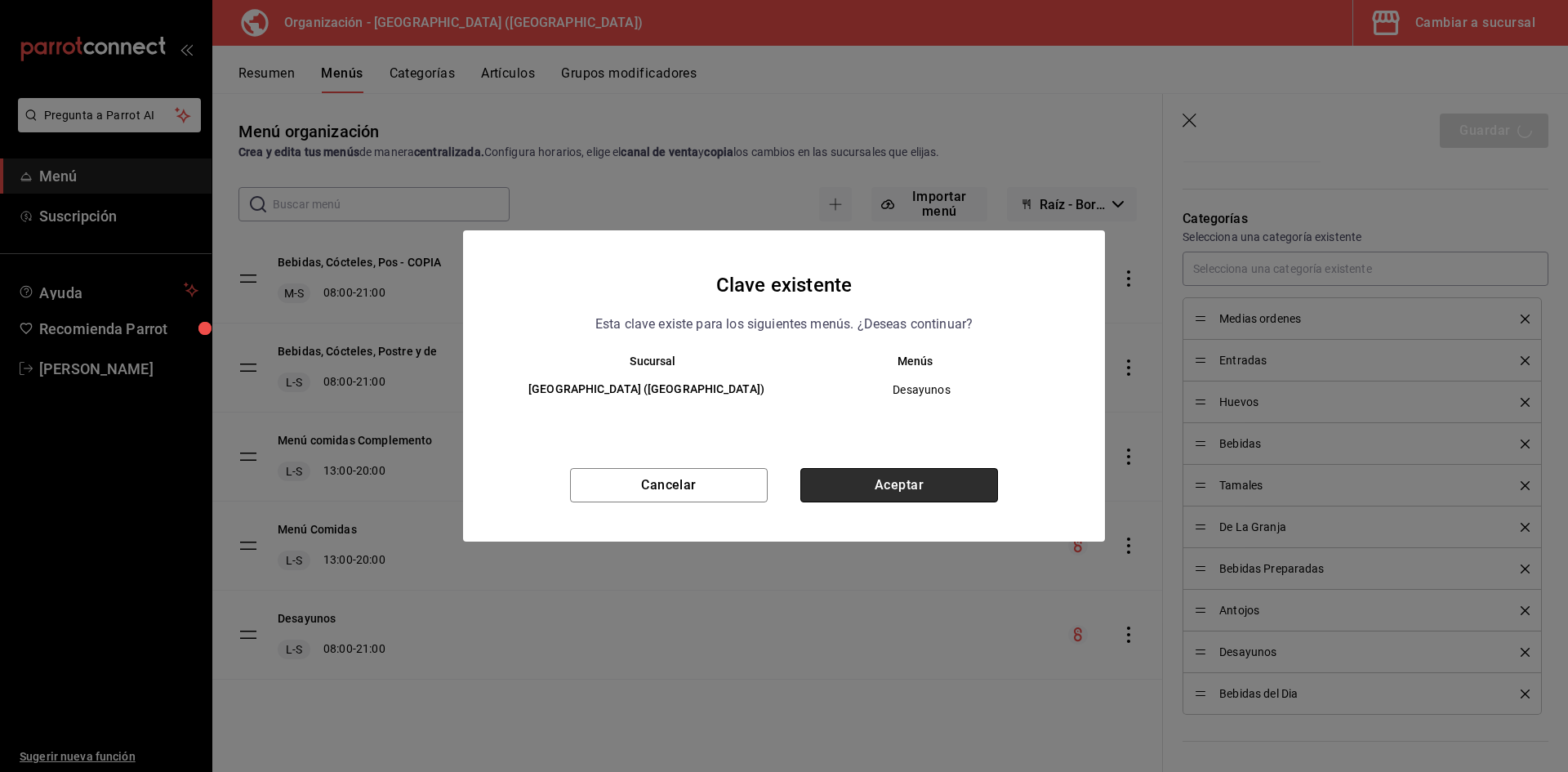
click at [907, 485] on button "Aceptar" at bounding box center [899, 485] width 198 height 34
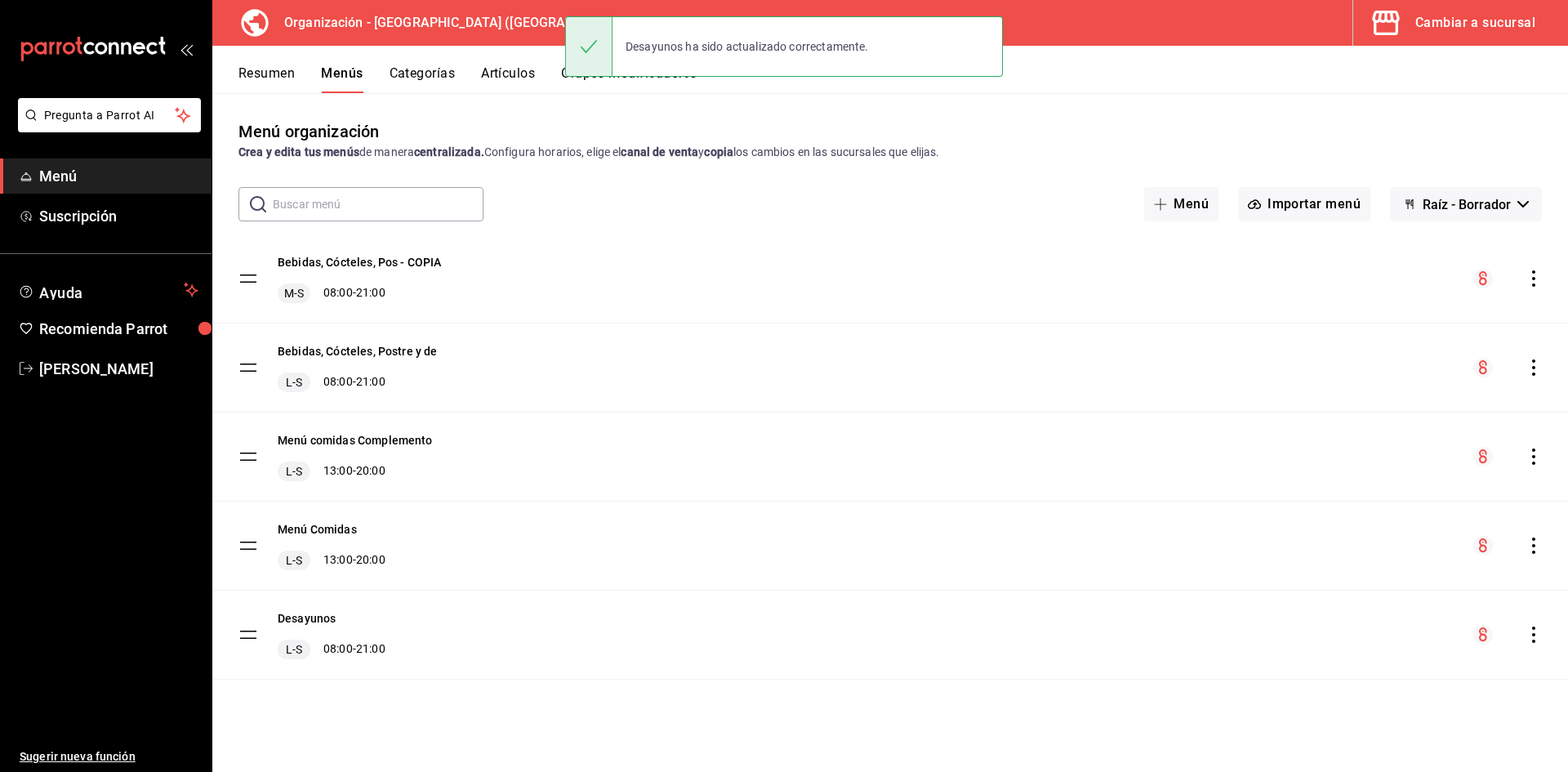
click at [510, 73] on button "Artículos" at bounding box center [508, 79] width 54 height 27
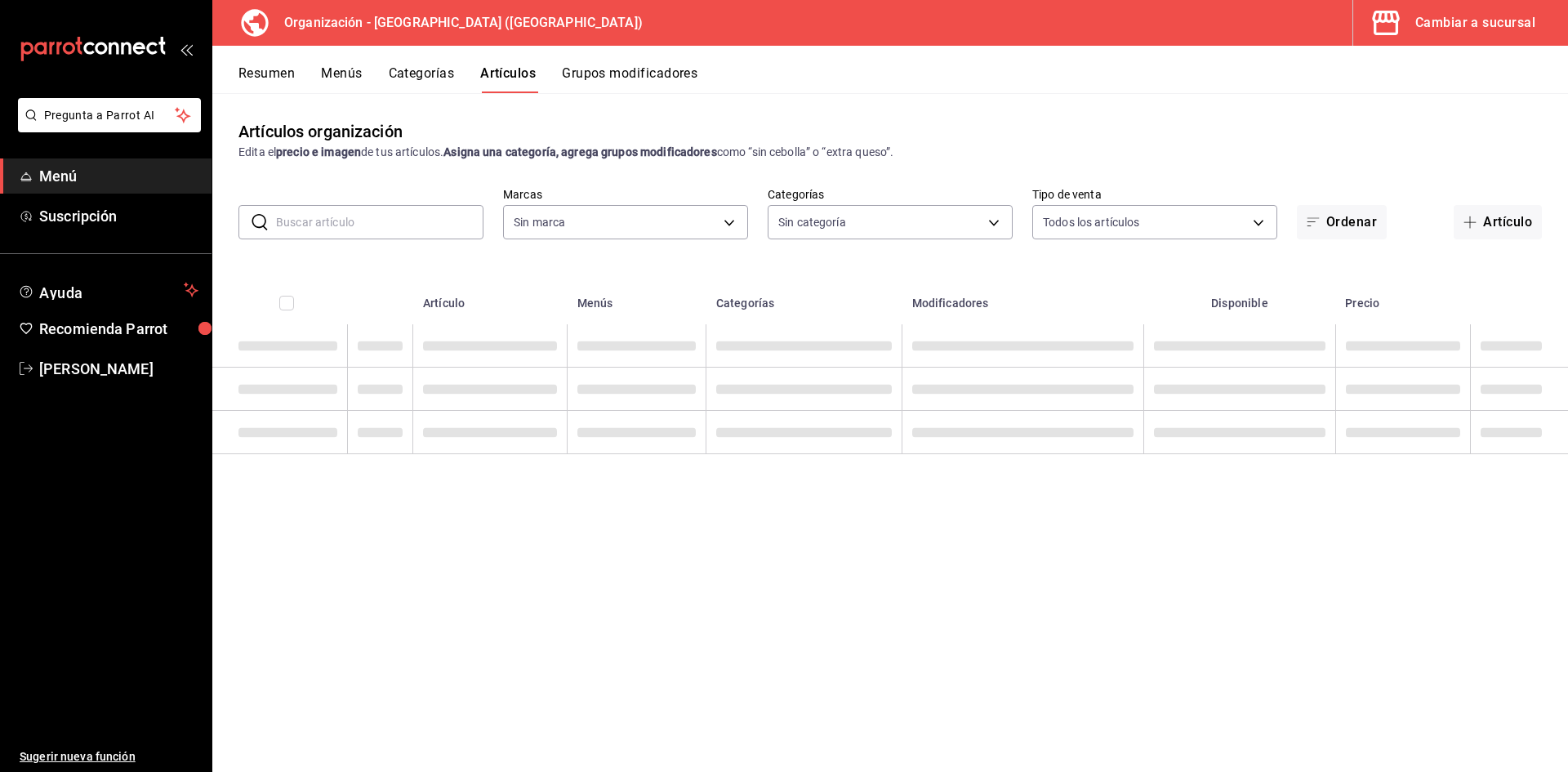
type input "fe492e78-c46b-4799-adcb-8373cd69b288"
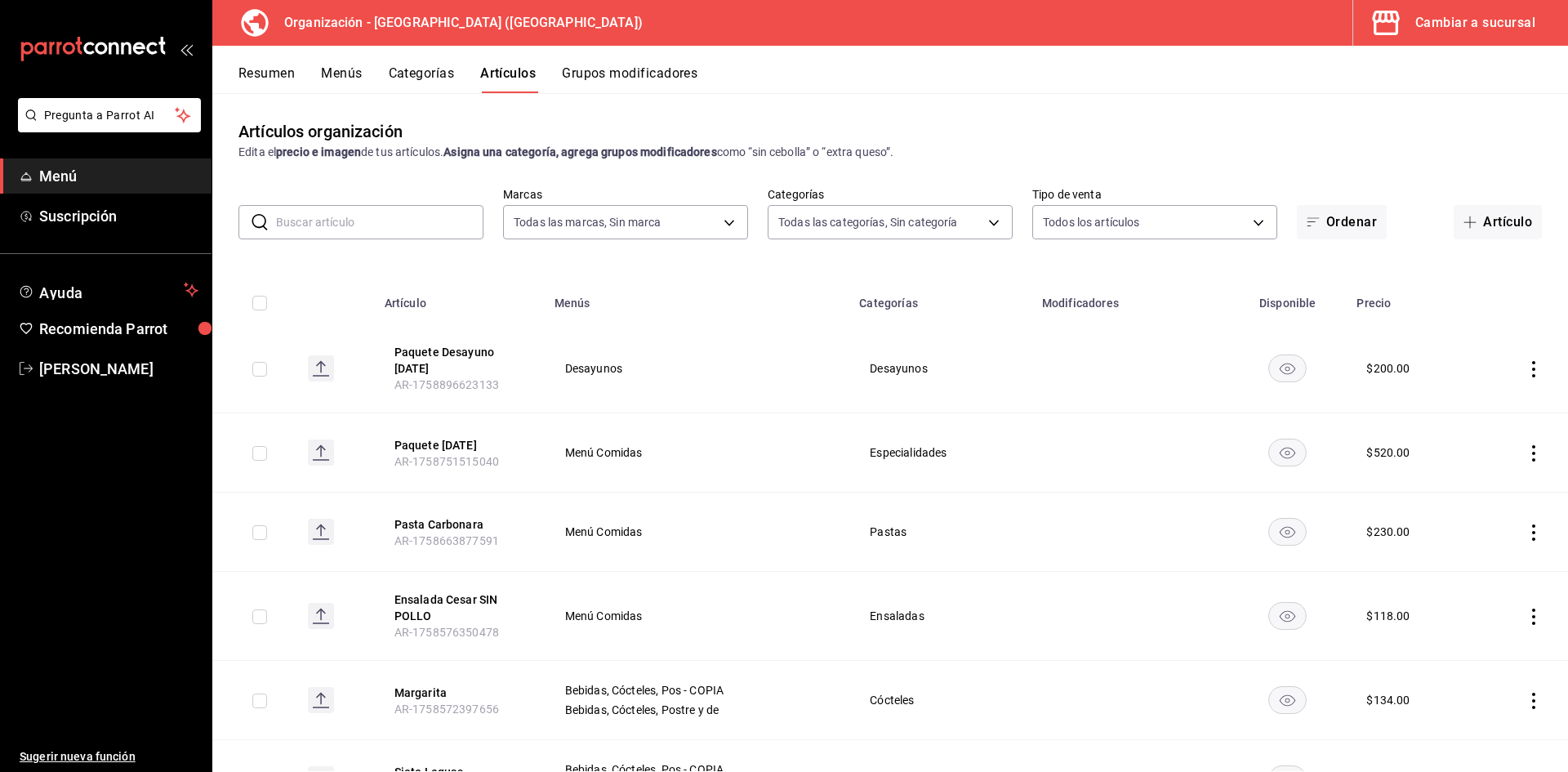
type input "a050a052-3ee4-4749-bb18-17a1bf8fb347,389dbda2-ccd0-448d-8e7f-dac5c986ad63,7be13…"
click at [99, 177] on span "Menú" at bounding box center [119, 176] width 159 height 22
